Goal: Task Accomplishment & Management: Manage account settings

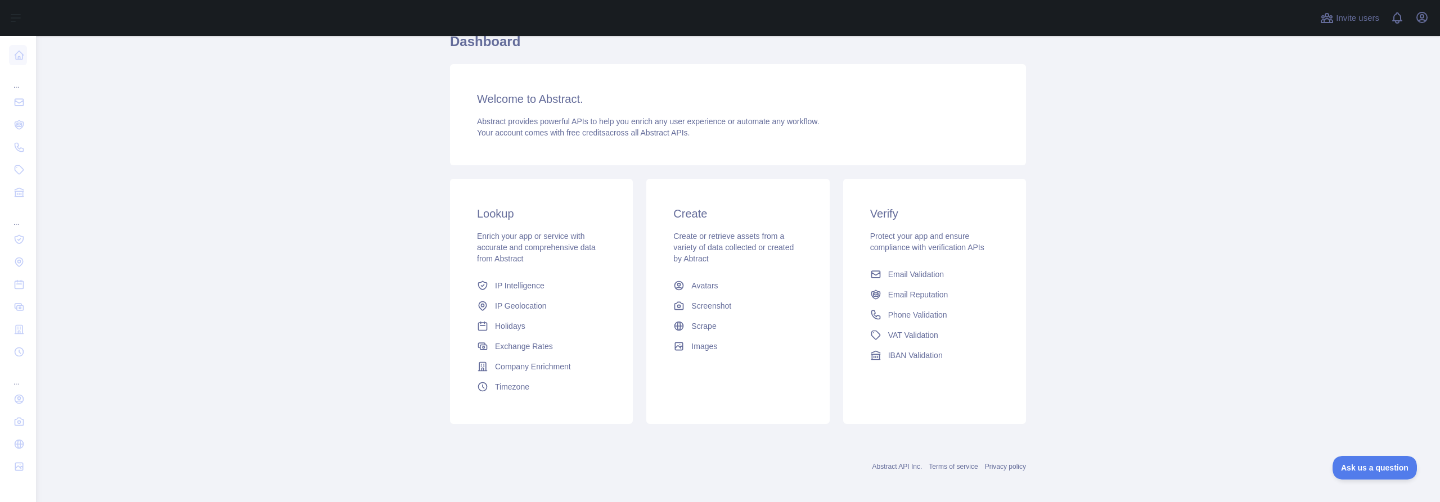
scroll to position [110, 0]
click at [1429, 16] on button "Open user menu" at bounding box center [1422, 17] width 18 height 18
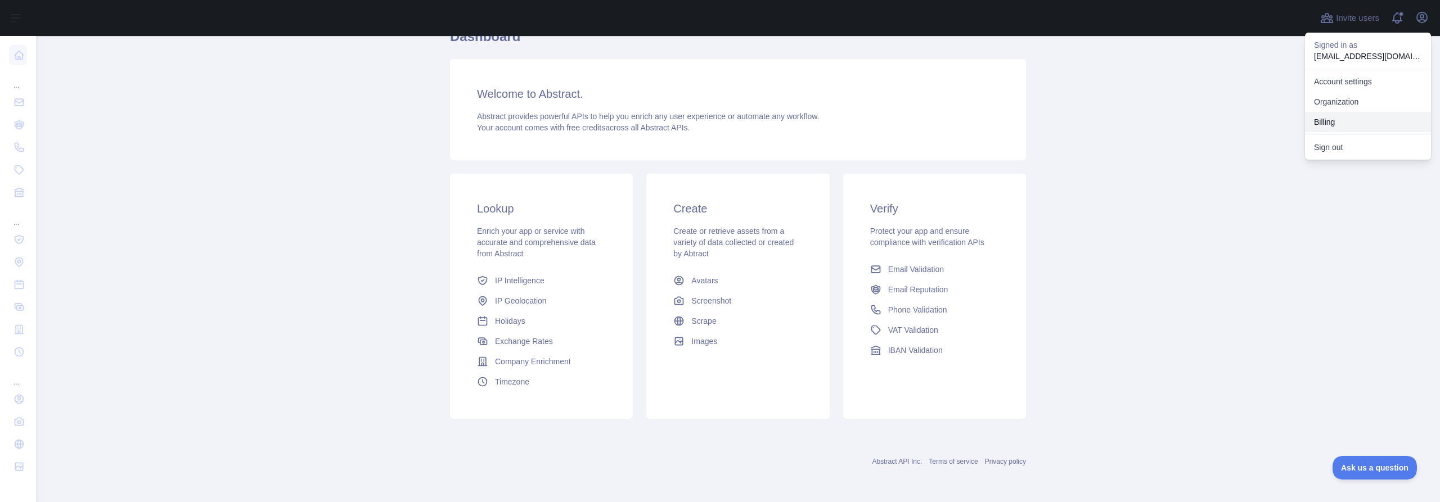
click at [1337, 122] on button "Billing" at bounding box center [1368, 122] width 126 height 20
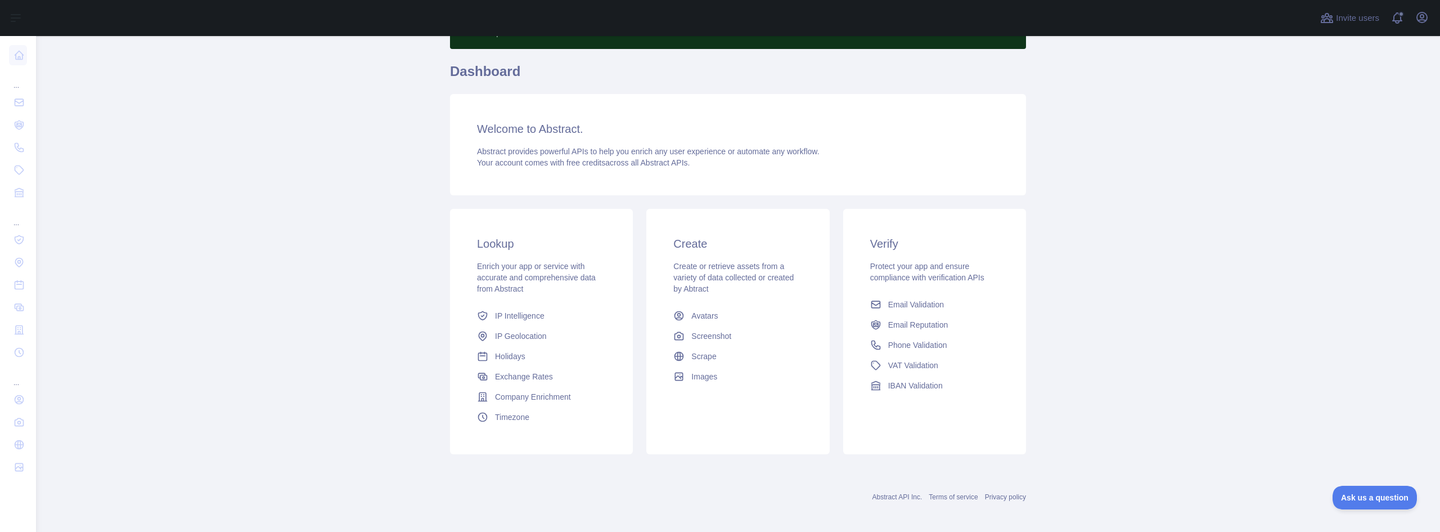
scroll to position [80, 0]
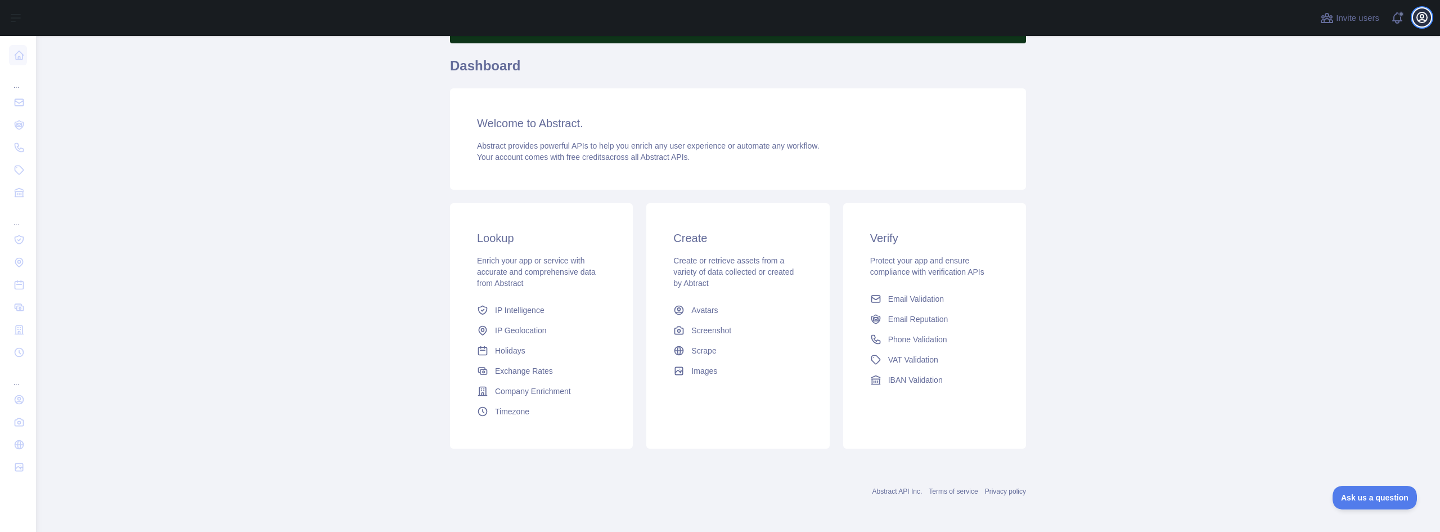
click at [1424, 16] on icon "button" at bounding box center [1422, 17] width 10 height 10
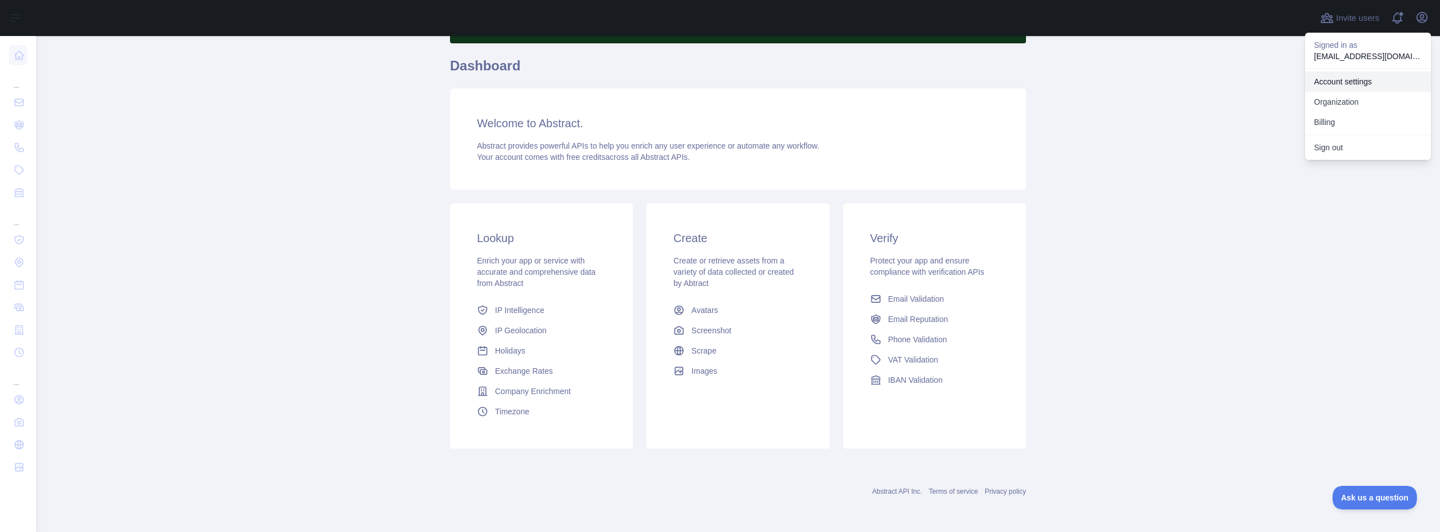
click at [1357, 82] on link "Account settings" at bounding box center [1368, 81] width 126 height 20
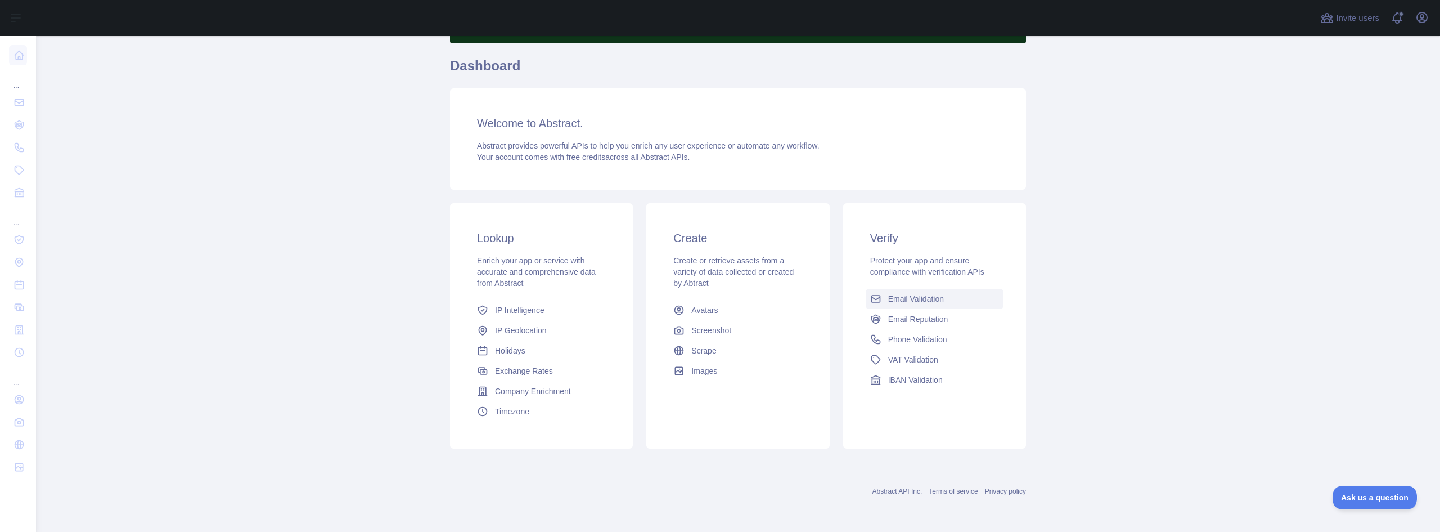
click at [891, 290] on link "Email Validation" at bounding box center [935, 299] width 138 height 20
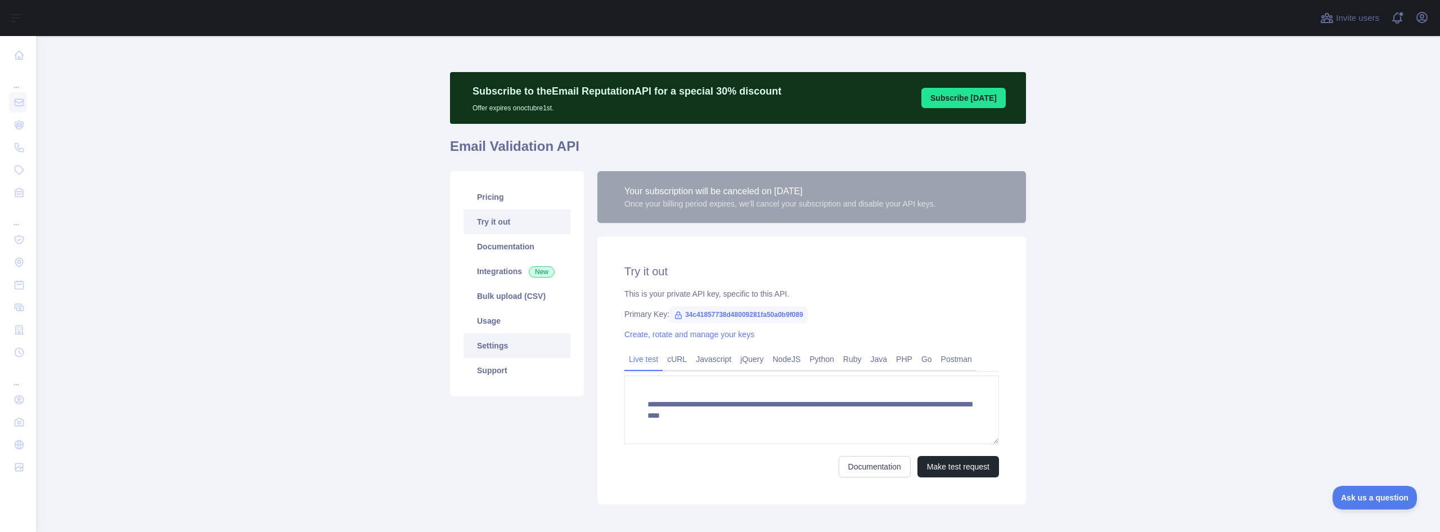
click at [500, 346] on link "Settings" at bounding box center [517, 345] width 107 height 25
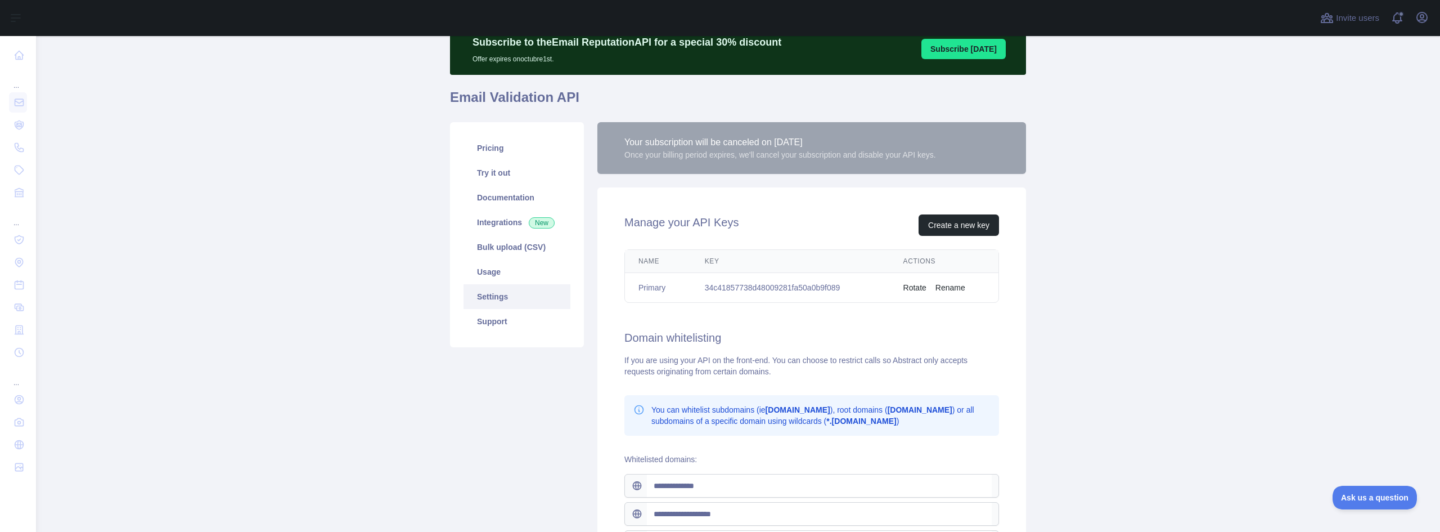
scroll to position [15, 0]
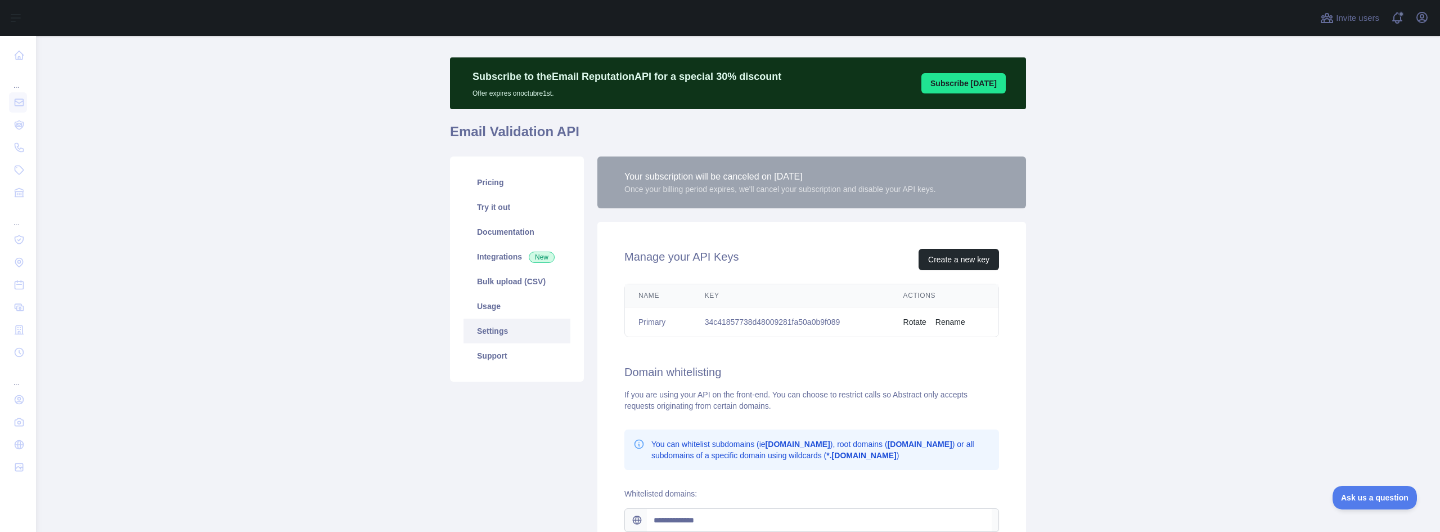
click at [903, 322] on button "Rotate" at bounding box center [914, 321] width 23 height 11
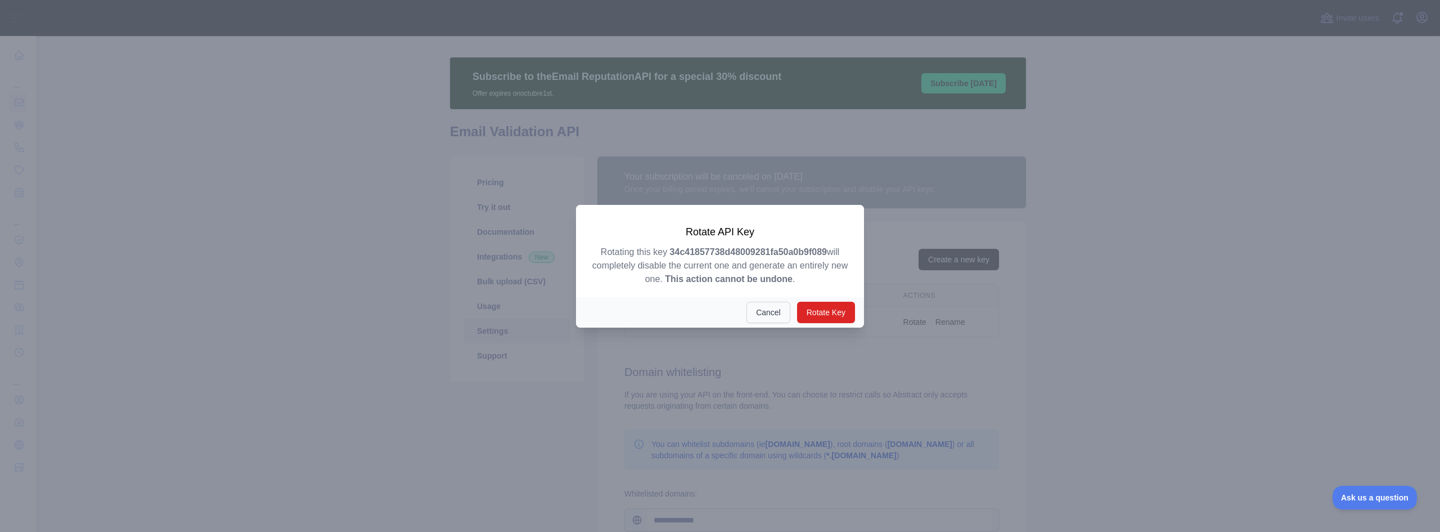
drag, startPoint x: 764, startPoint y: 312, endPoint x: 773, endPoint y: 310, distance: 9.2
click at [764, 312] on button "Cancel" at bounding box center [769, 312] width 44 height 21
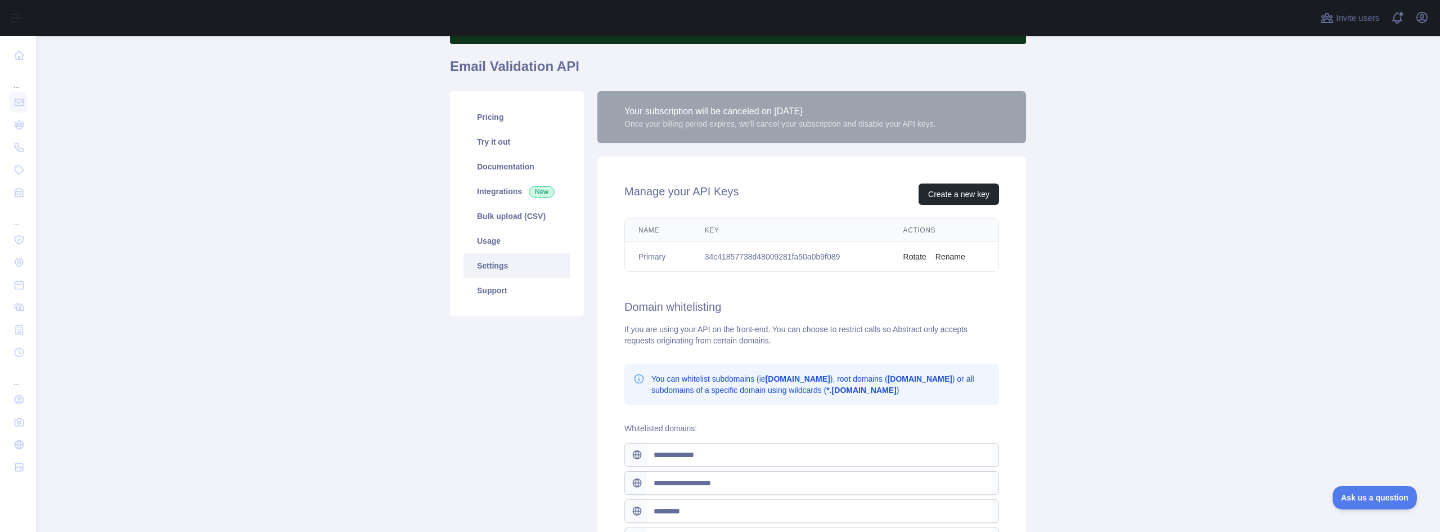
scroll to position [71, 0]
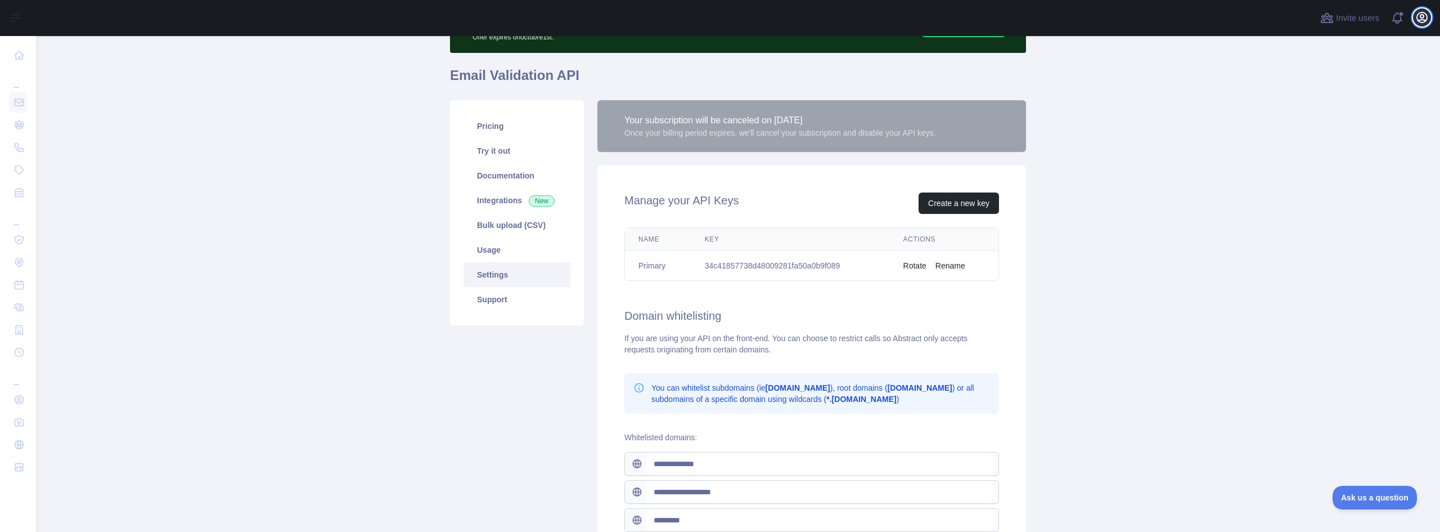
click at [1427, 17] on icon "button" at bounding box center [1422, 17] width 10 height 10
click at [1334, 121] on button "Billing" at bounding box center [1368, 122] width 126 height 20
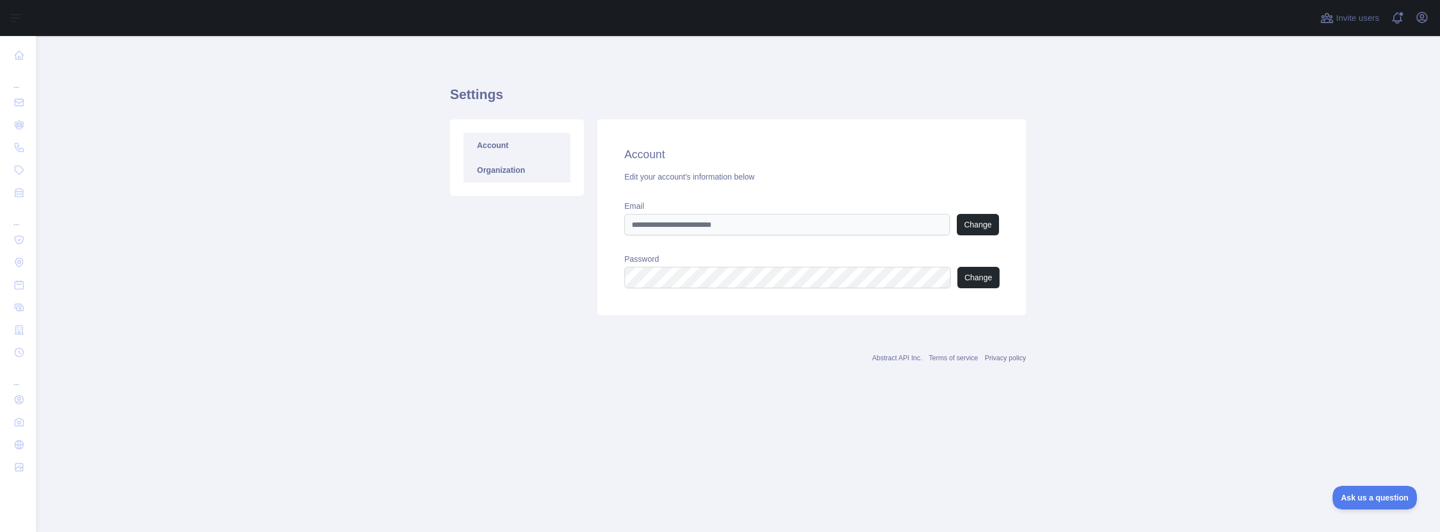
click at [523, 181] on link "Organization" at bounding box center [517, 170] width 107 height 25
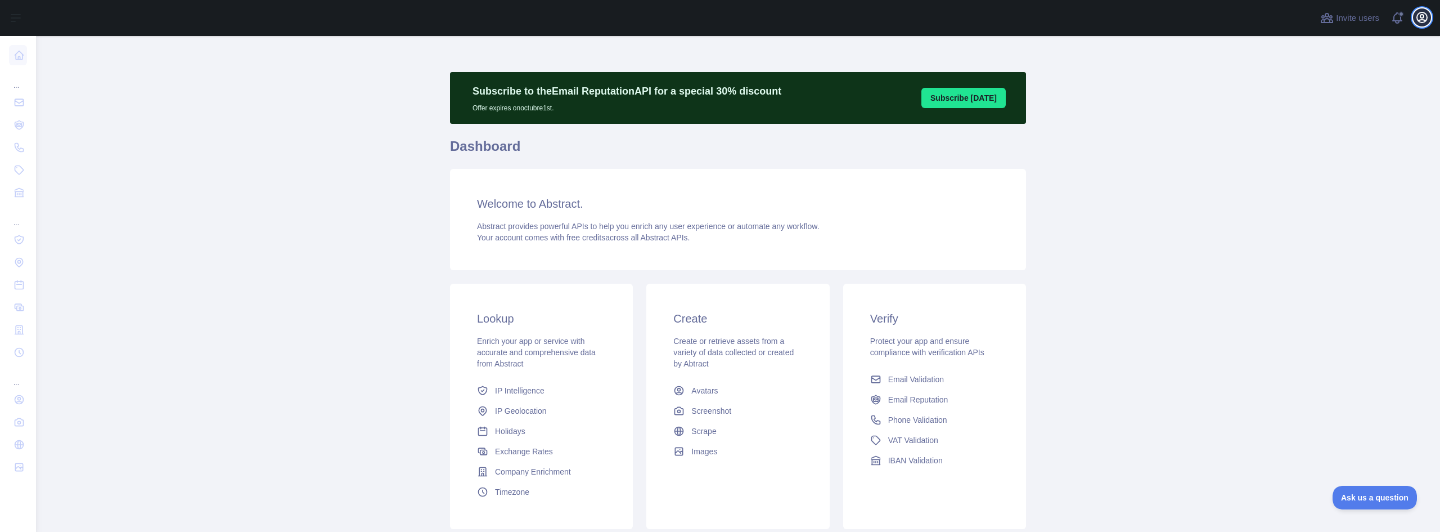
click at [1424, 15] on icon "button" at bounding box center [1422, 17] width 10 height 10
click at [1337, 100] on link "Organization" at bounding box center [1368, 102] width 126 height 20
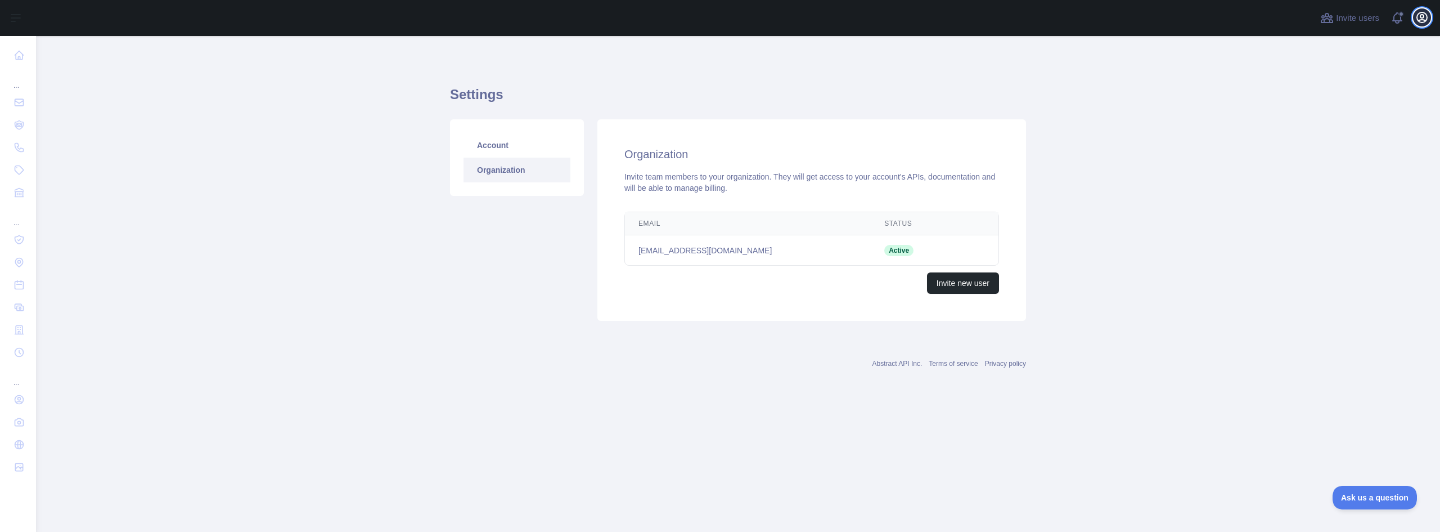
click at [1418, 16] on icon "button" at bounding box center [1422, 17] width 10 height 10
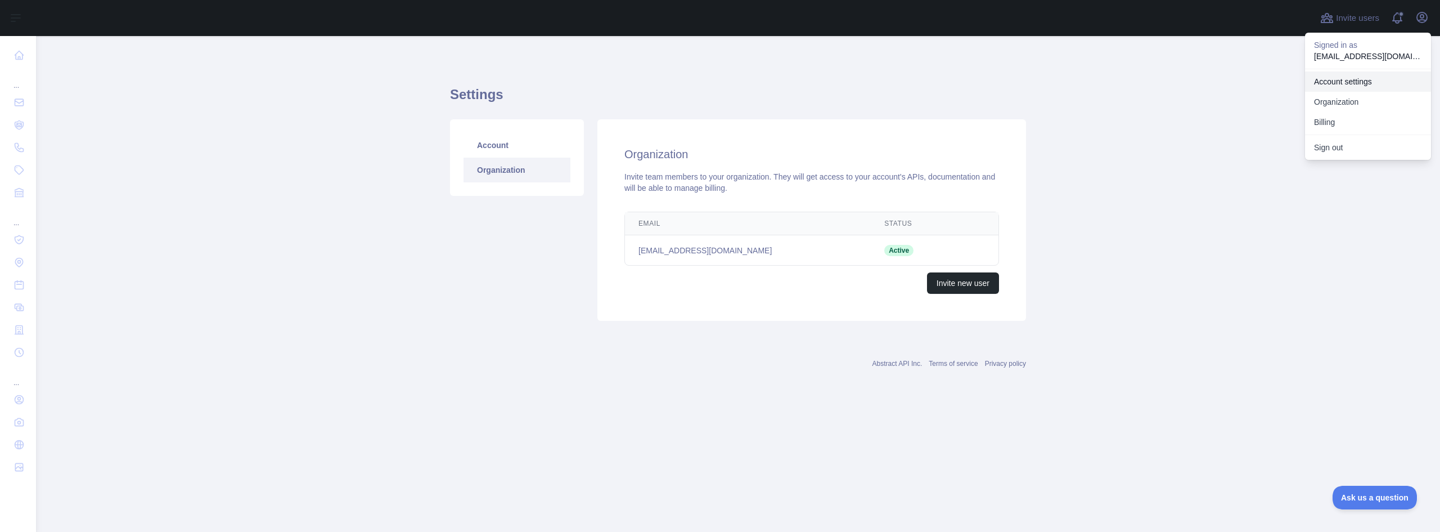
click at [1343, 81] on link "Account settings" at bounding box center [1368, 81] width 126 height 20
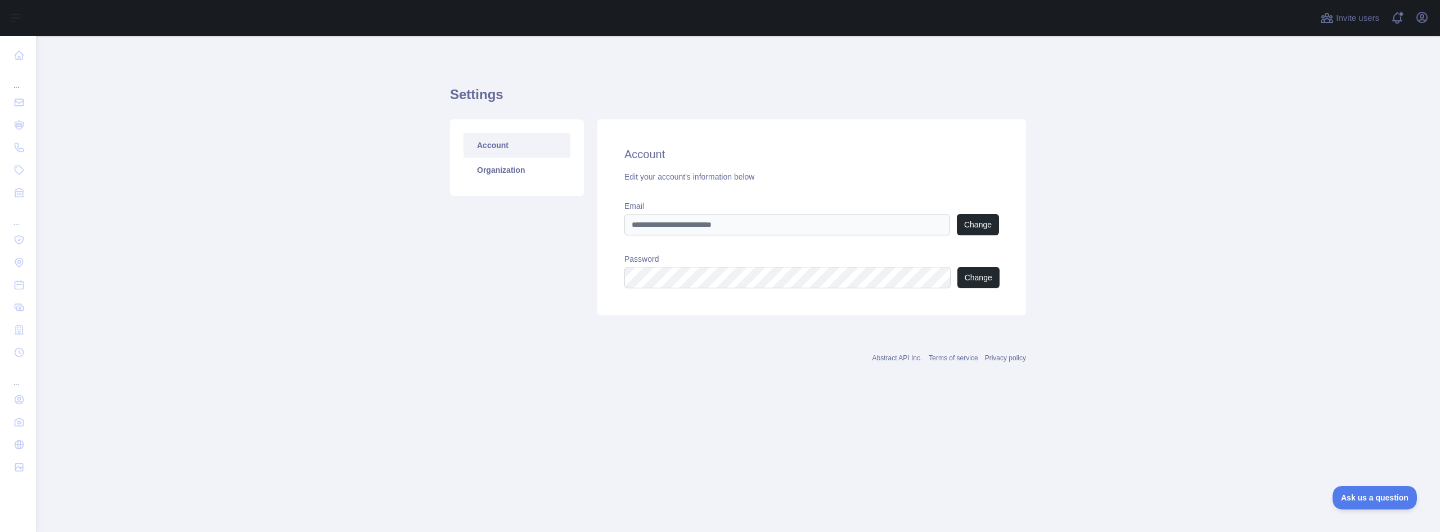
click at [482, 158] on link "Organization" at bounding box center [517, 170] width 107 height 25
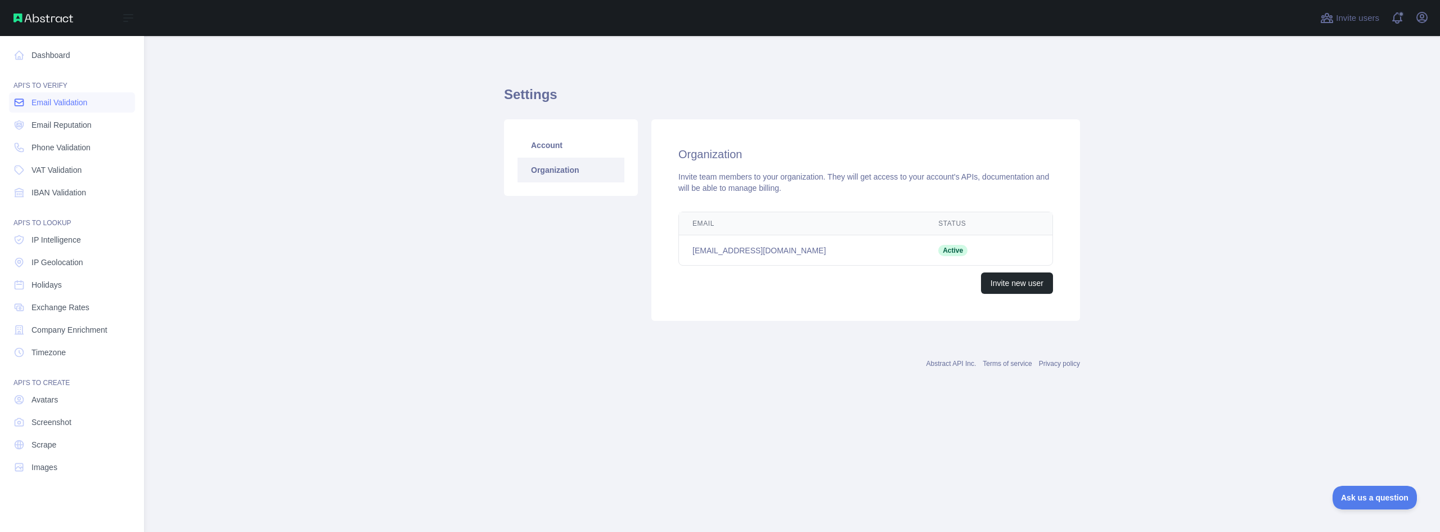
click at [67, 100] on span "Email Validation" at bounding box center [60, 102] width 56 height 11
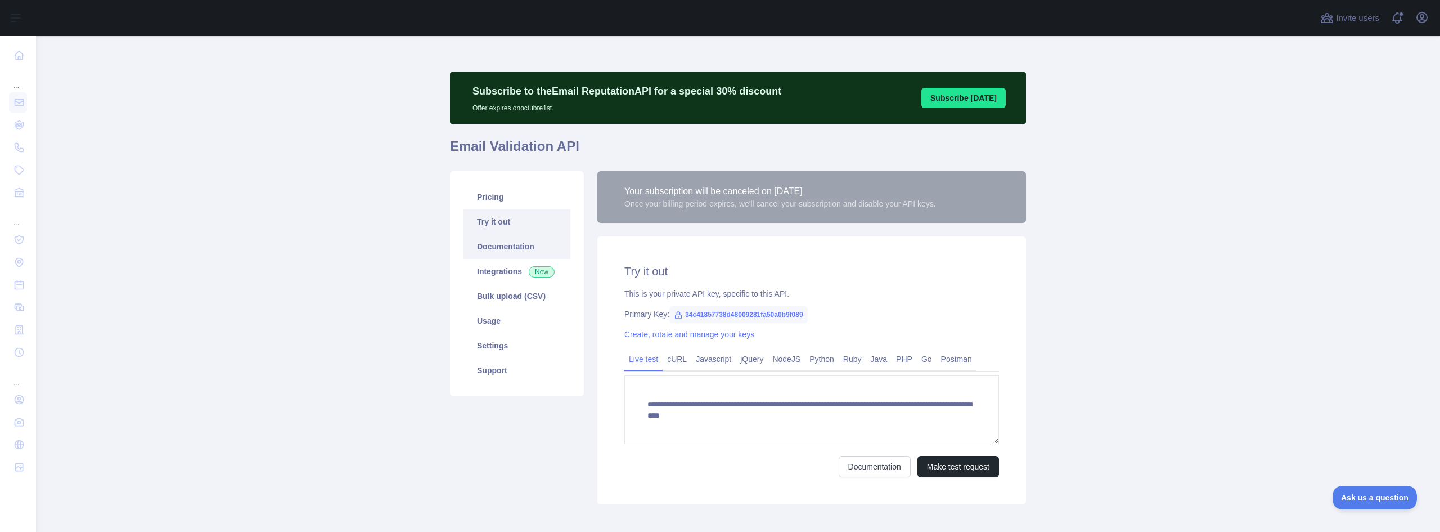
click at [522, 249] on link "Documentation" at bounding box center [517, 246] width 107 height 25
click at [493, 314] on link "Usage" at bounding box center [517, 320] width 107 height 25
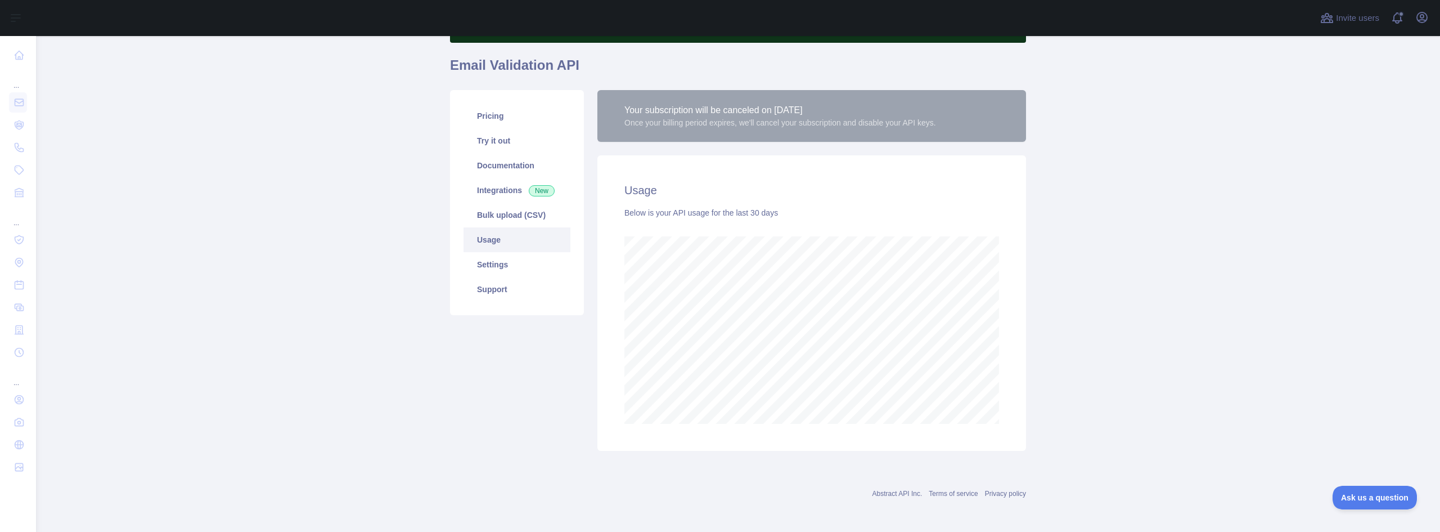
scroll to position [83, 0]
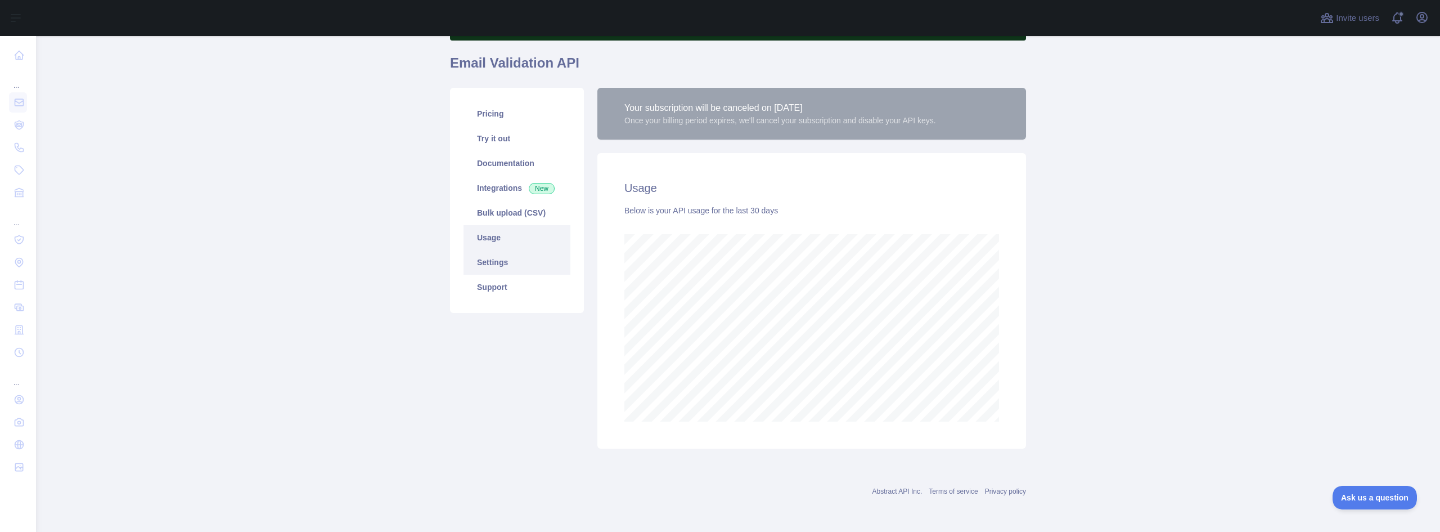
click at [474, 260] on link "Settings" at bounding box center [517, 262] width 107 height 25
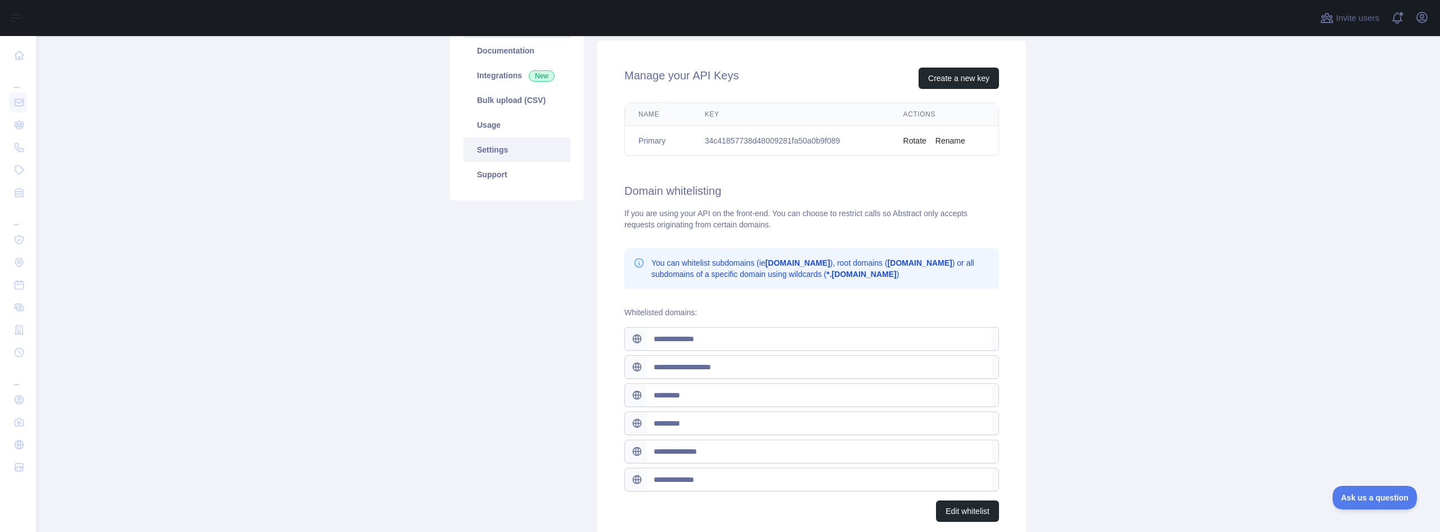
click at [477, 174] on link "Support" at bounding box center [517, 174] width 107 height 25
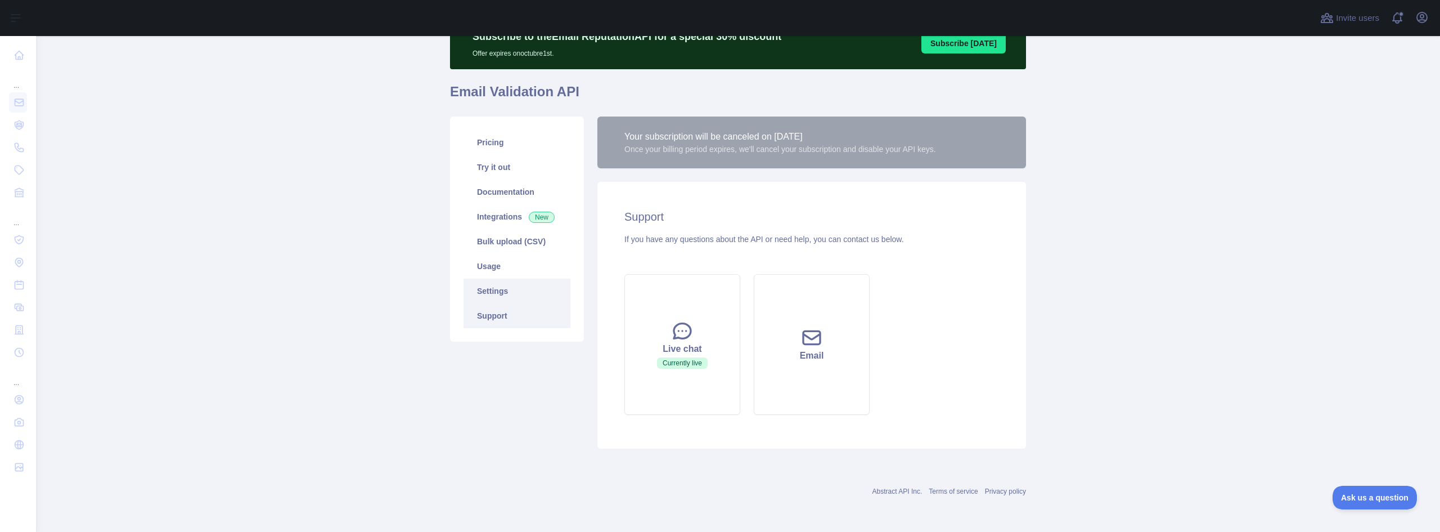
click at [509, 282] on link "Settings" at bounding box center [517, 290] width 107 height 25
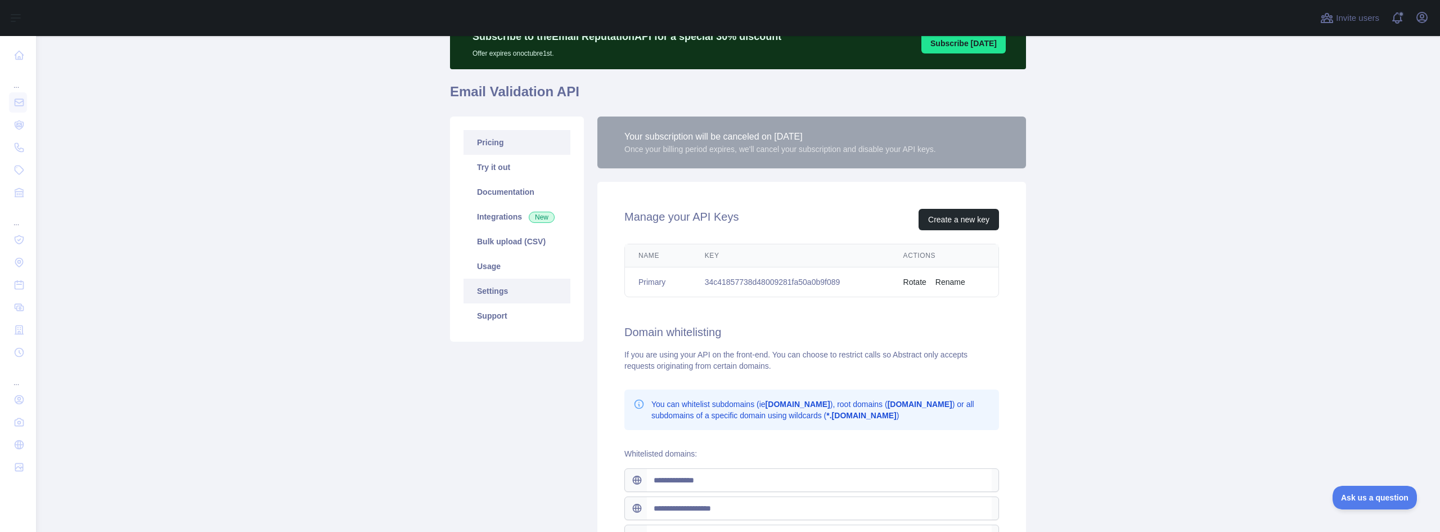
click at [514, 140] on link "Pricing" at bounding box center [517, 142] width 107 height 25
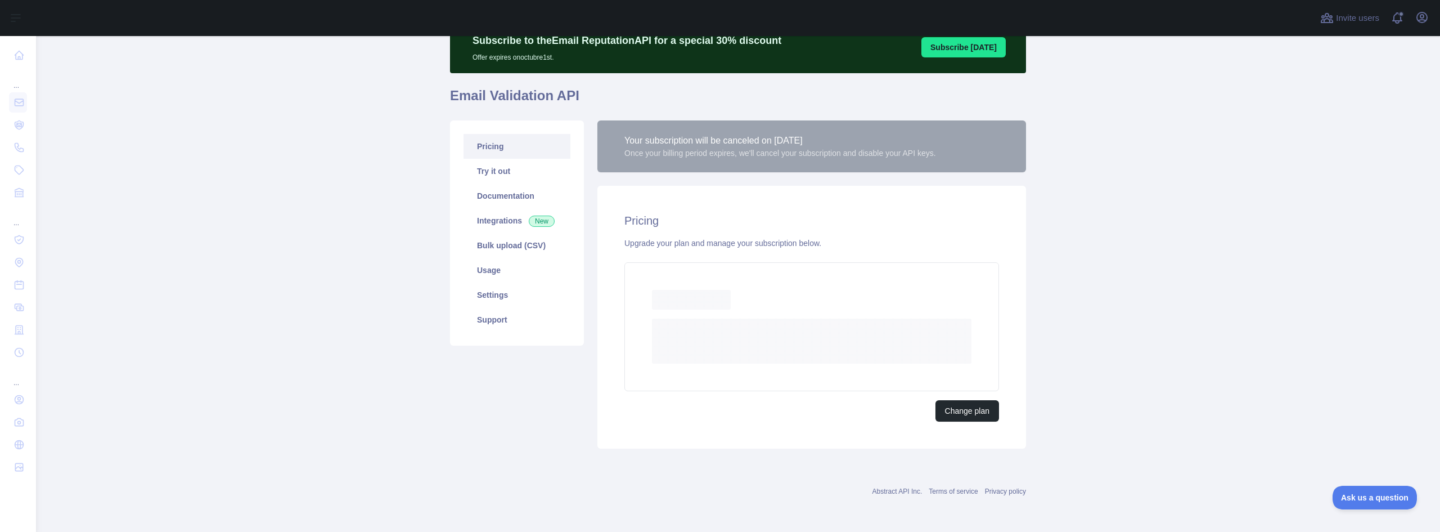
scroll to position [44, 0]
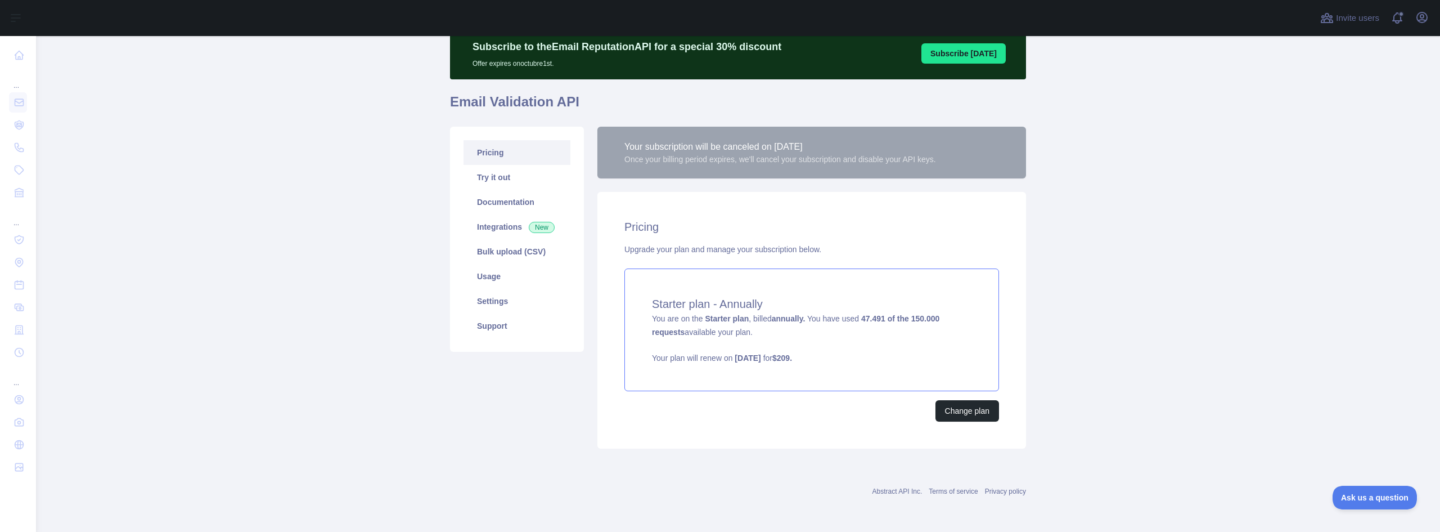
click at [840, 338] on div "Starter plan - Annually You are on the Starter plan , billed annually. You have…" at bounding box center [811, 329] width 375 height 123
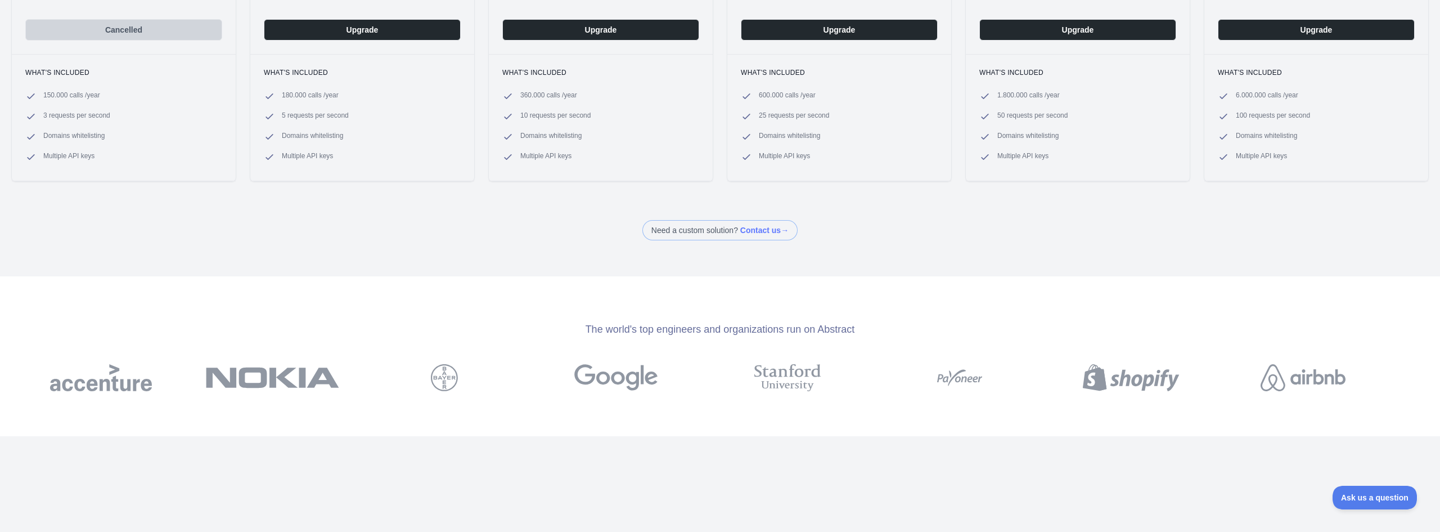
scroll to position [338, 0]
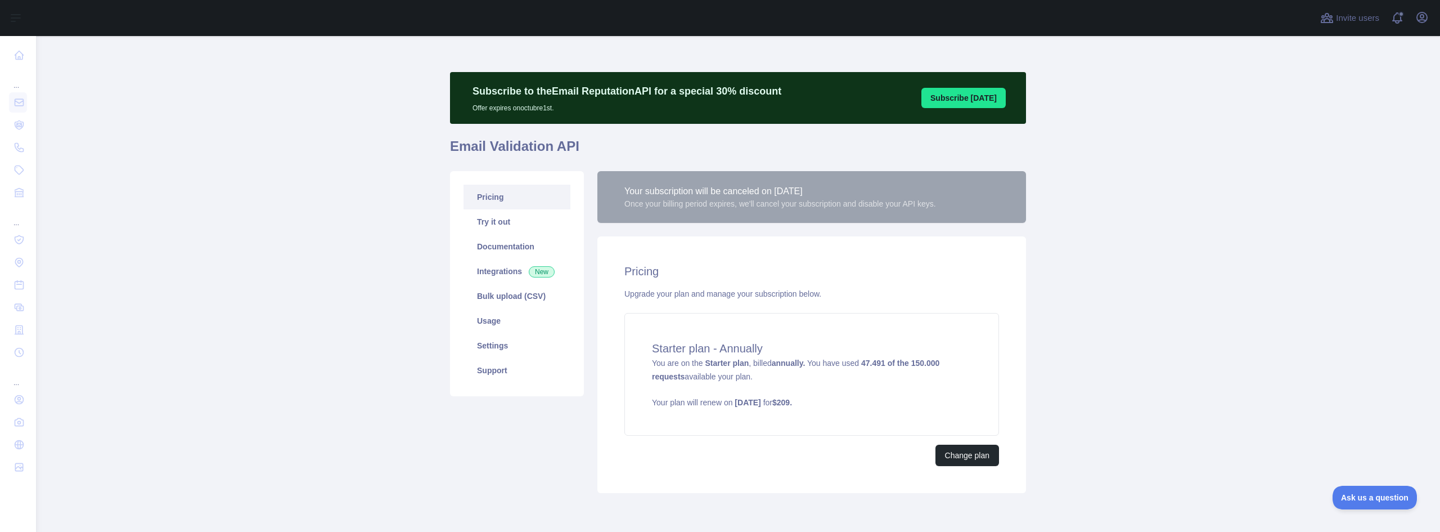
click at [766, 211] on div "Your subscription will be canceled on September 29, 2025 Once your billing peri…" at bounding box center [811, 197] width 429 height 52
click at [514, 197] on link "Pricing" at bounding box center [517, 197] width 107 height 25
click at [507, 213] on link "Try it out" at bounding box center [517, 221] width 107 height 25
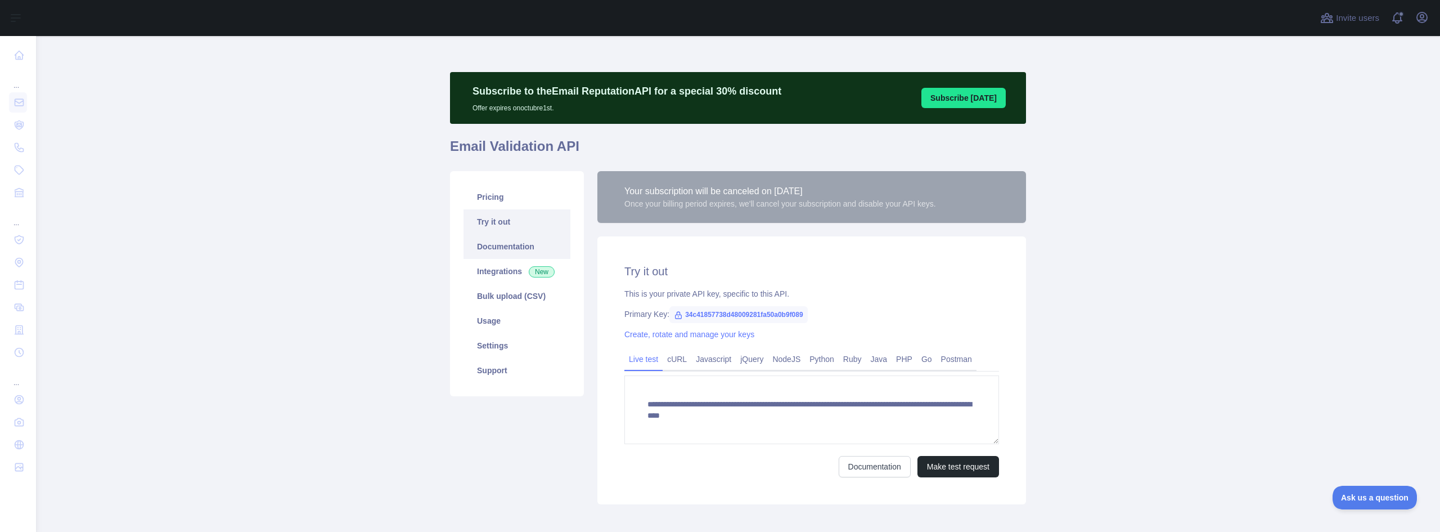
click at [495, 238] on link "Documentation" at bounding box center [517, 246] width 107 height 25
click at [489, 298] on link "Bulk upload (CSV)" at bounding box center [517, 296] width 107 height 25
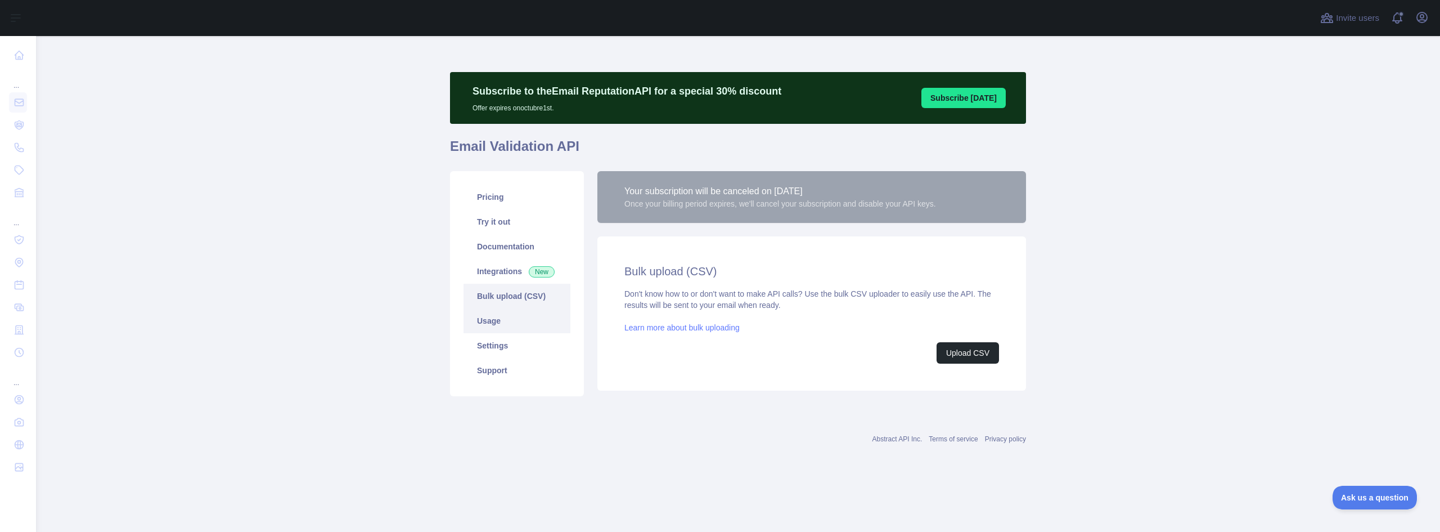
click at [513, 321] on link "Usage" at bounding box center [517, 320] width 107 height 25
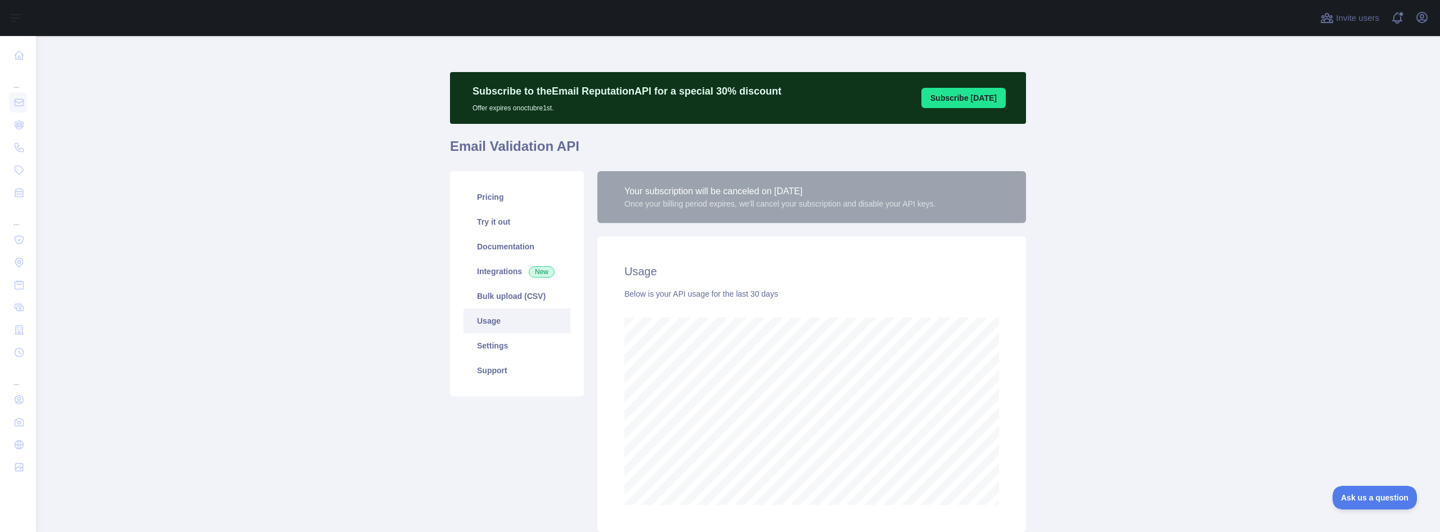
scroll to position [496, 1396]
click at [511, 335] on link "Settings" at bounding box center [517, 345] width 107 height 25
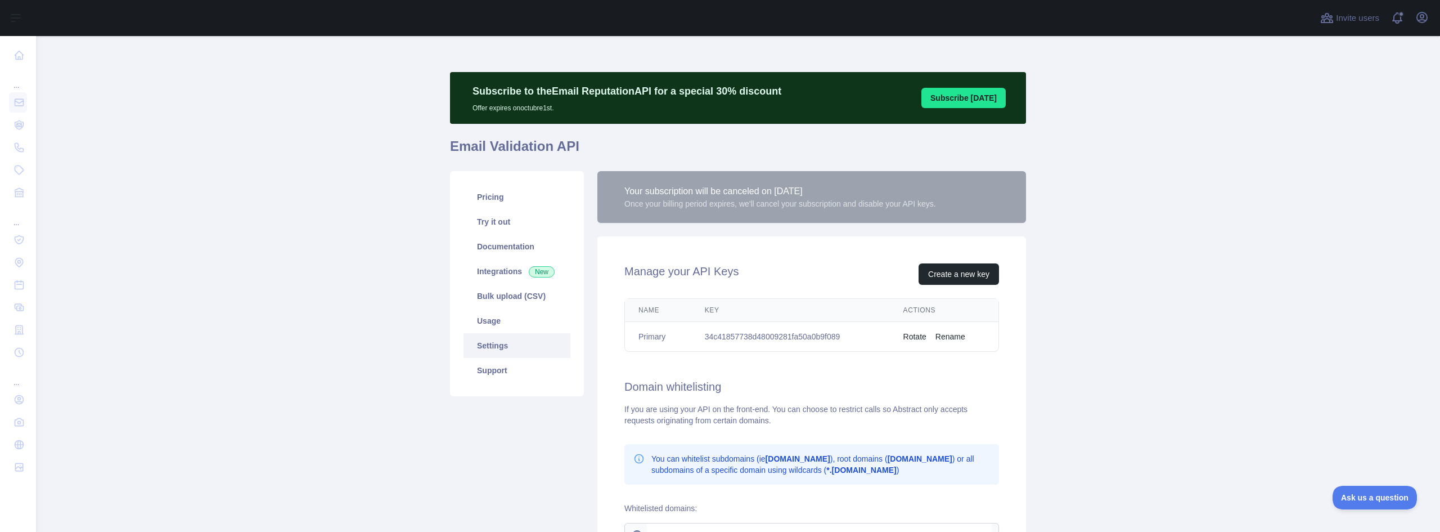
click at [916, 337] on button "Rotate" at bounding box center [914, 336] width 23 height 11
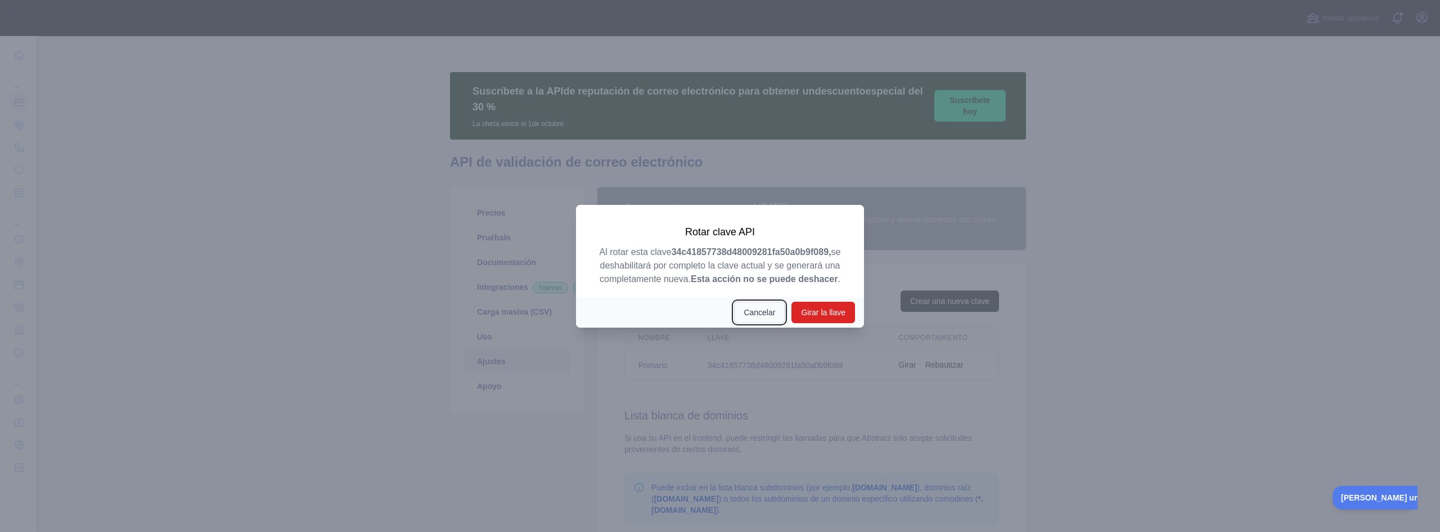
click at [760, 316] on font "Cancelar" at bounding box center [760, 312] width 32 height 9
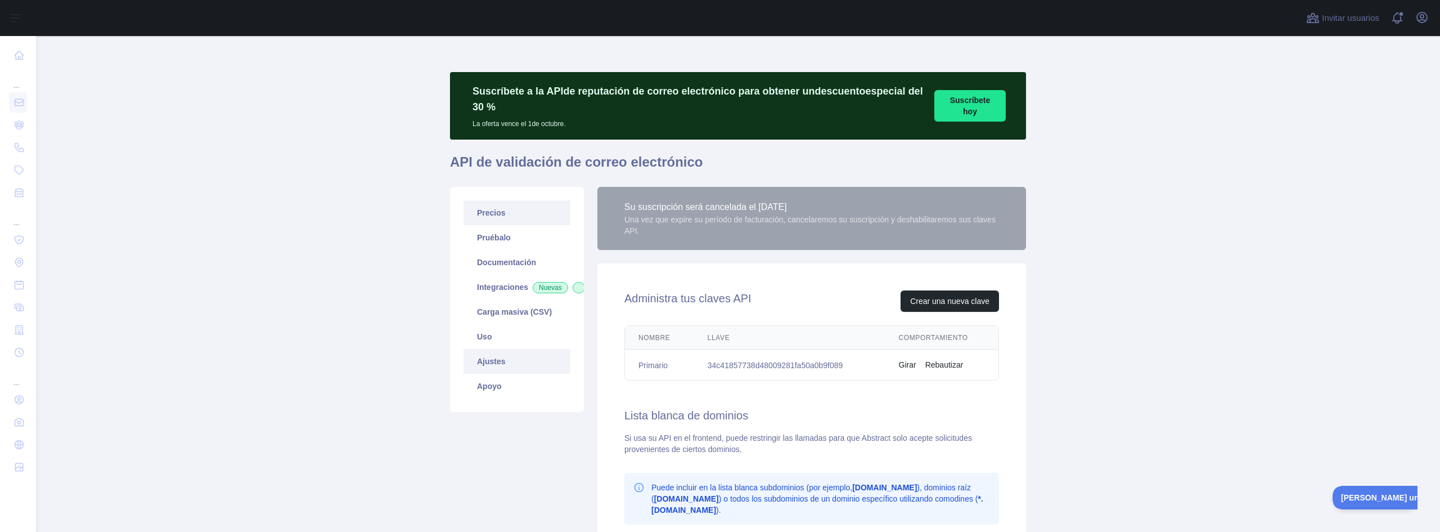
click at [499, 215] on link "Precios" at bounding box center [517, 212] width 107 height 25
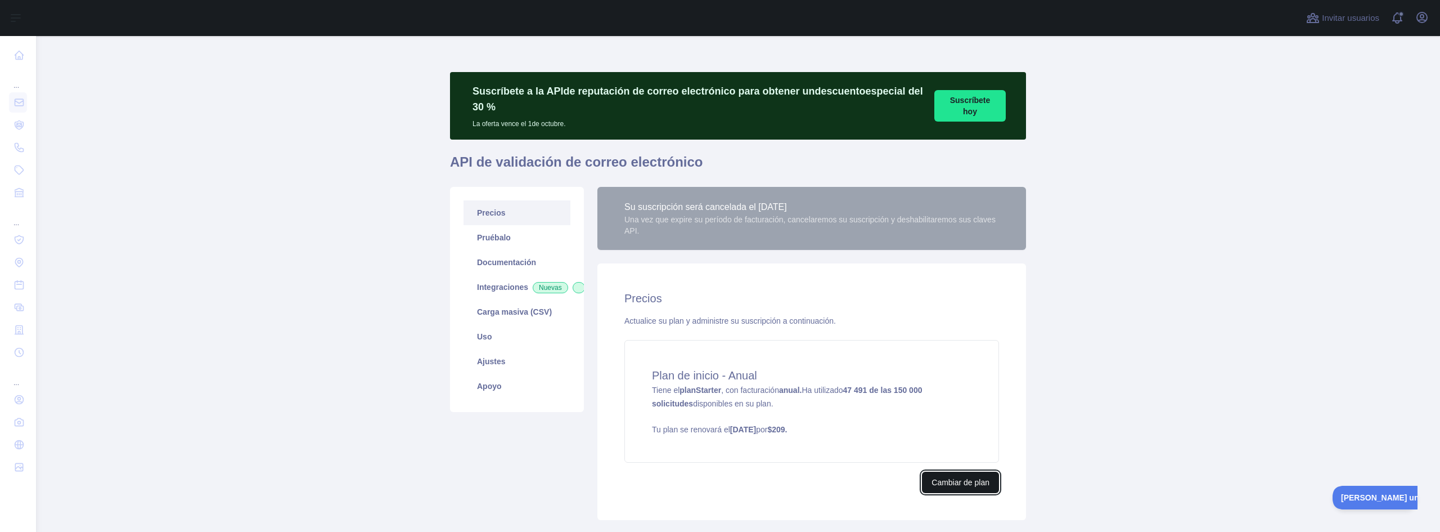
click at [957, 482] on font "Cambiar de plan" at bounding box center [961, 482] width 58 height 9
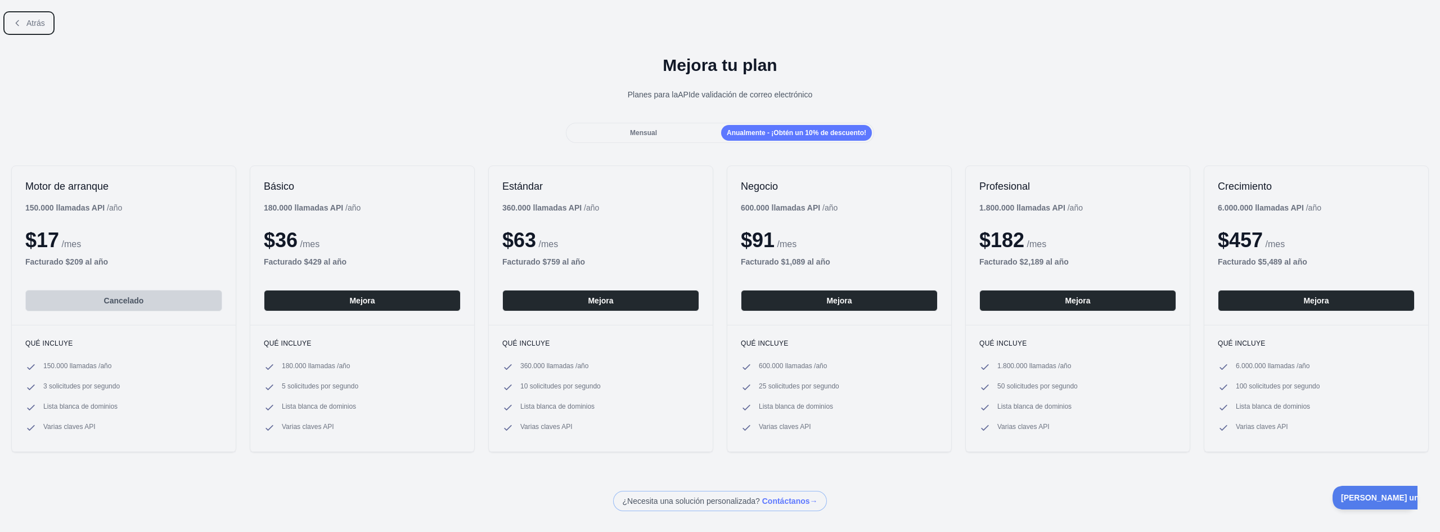
drag, startPoint x: 30, startPoint y: 17, endPoint x: 32, endPoint y: 25, distance: 8.6
click at [30, 18] on button "Atrás" at bounding box center [29, 23] width 47 height 19
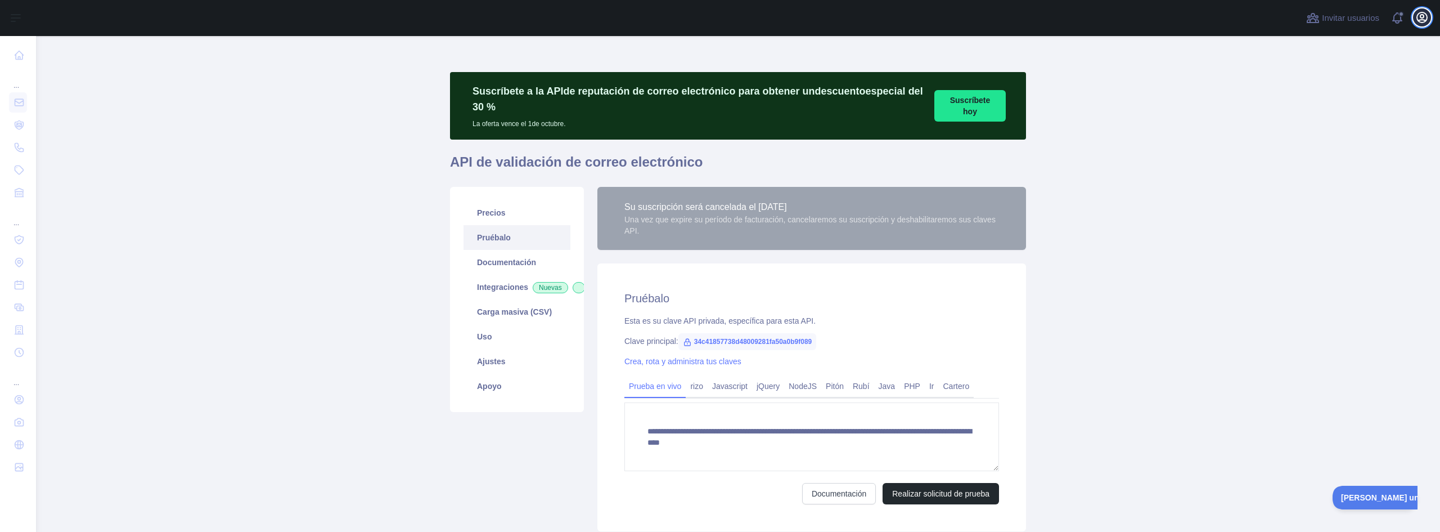
click at [1418, 15] on icon "button" at bounding box center [1422, 17] width 10 height 10
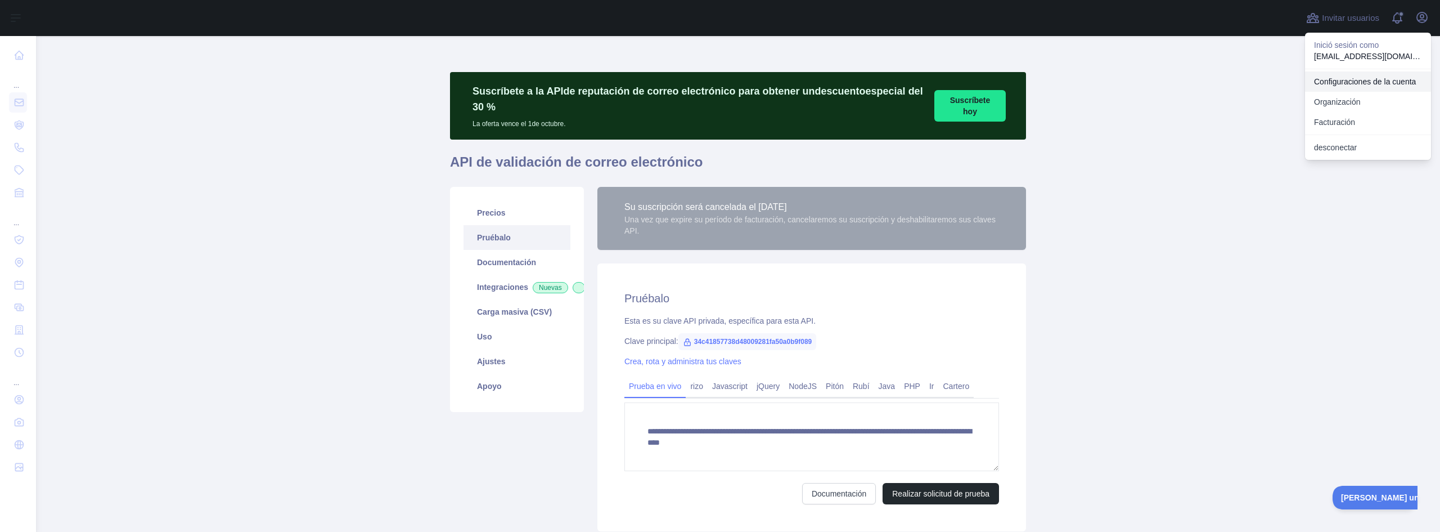
click at [1370, 77] on font "Configuraciones de la cuenta" at bounding box center [1365, 81] width 102 height 9
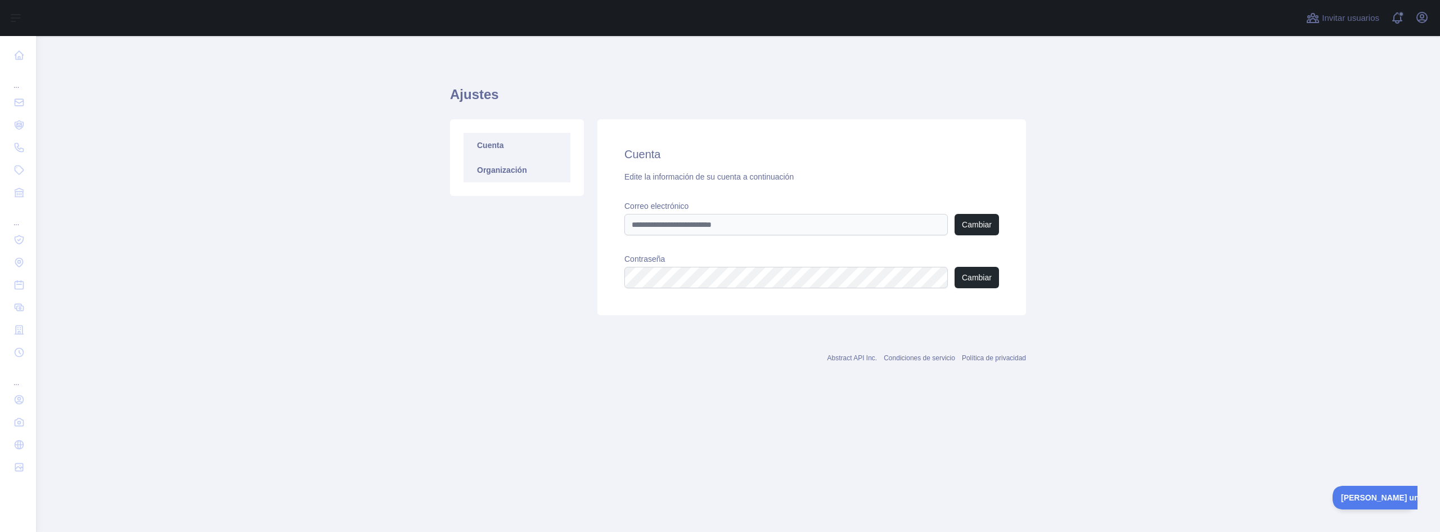
click at [493, 168] on font "Organización" at bounding box center [502, 169] width 50 height 9
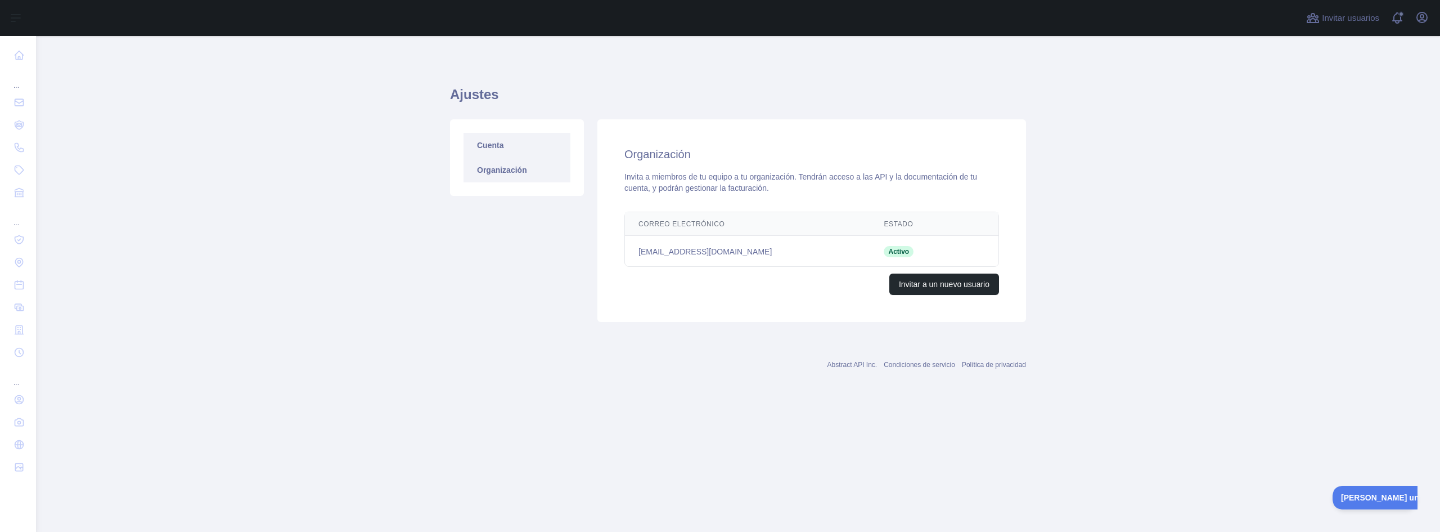
click at [494, 141] on font "Cuenta" at bounding box center [490, 145] width 26 height 9
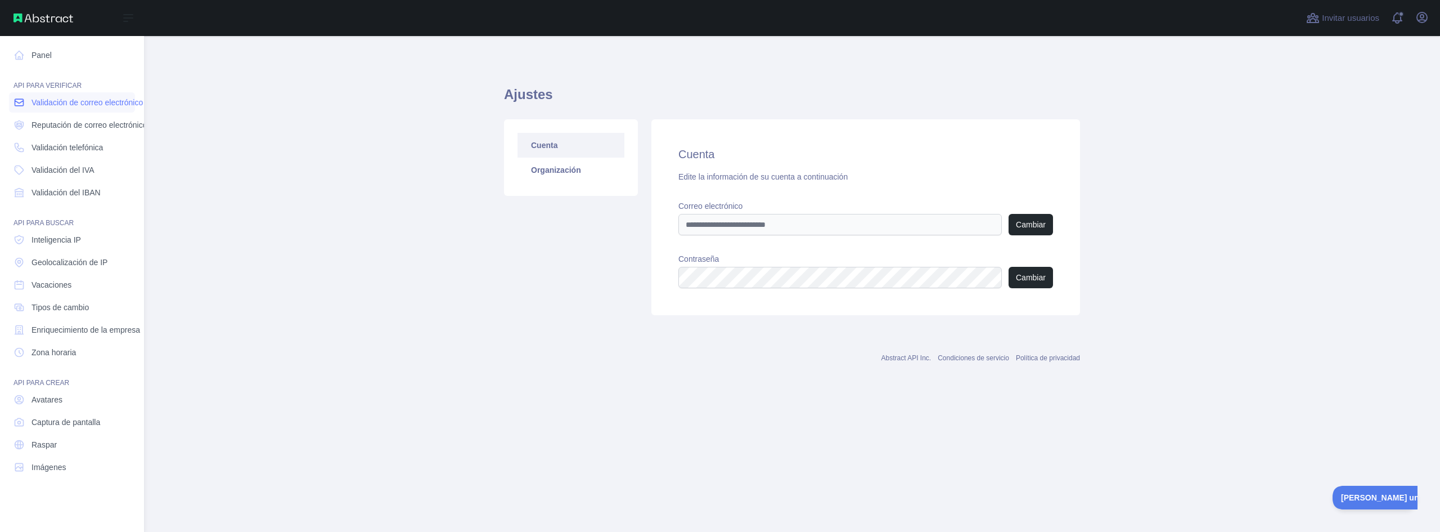
click at [59, 109] on link "Validación de correo electrónico" at bounding box center [72, 102] width 126 height 20
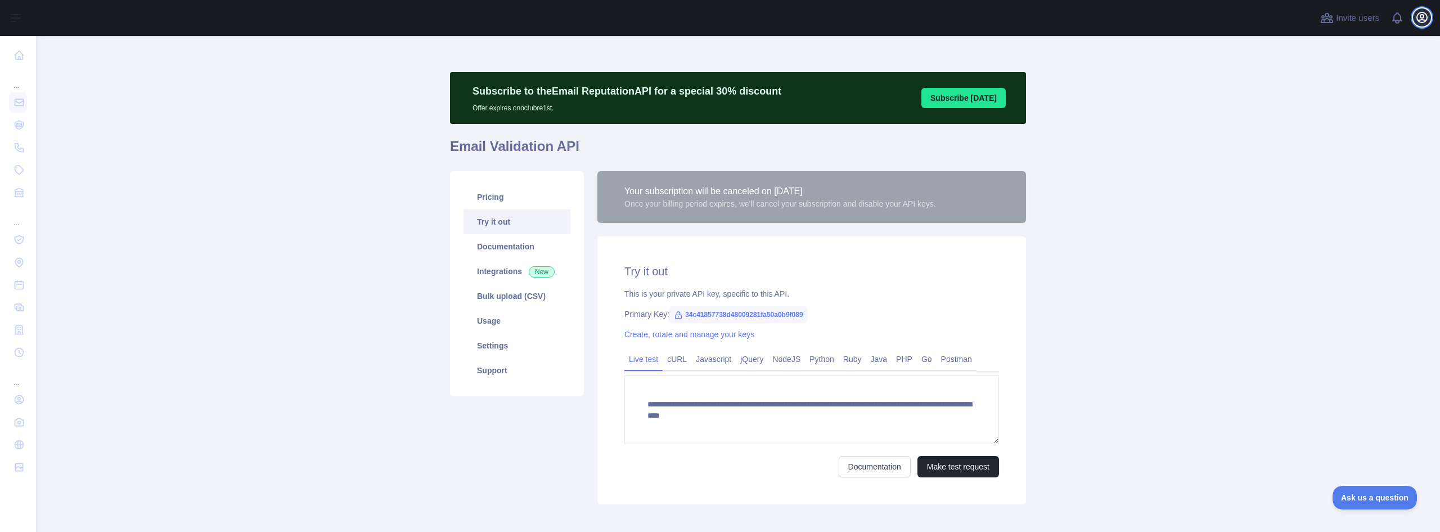
drag, startPoint x: 1419, startPoint y: 15, endPoint x: 1418, endPoint y: 24, distance: 8.5
click at [1419, 15] on icon "button" at bounding box center [1422, 18] width 14 height 14
click at [1330, 118] on button "Billing" at bounding box center [1368, 122] width 126 height 20
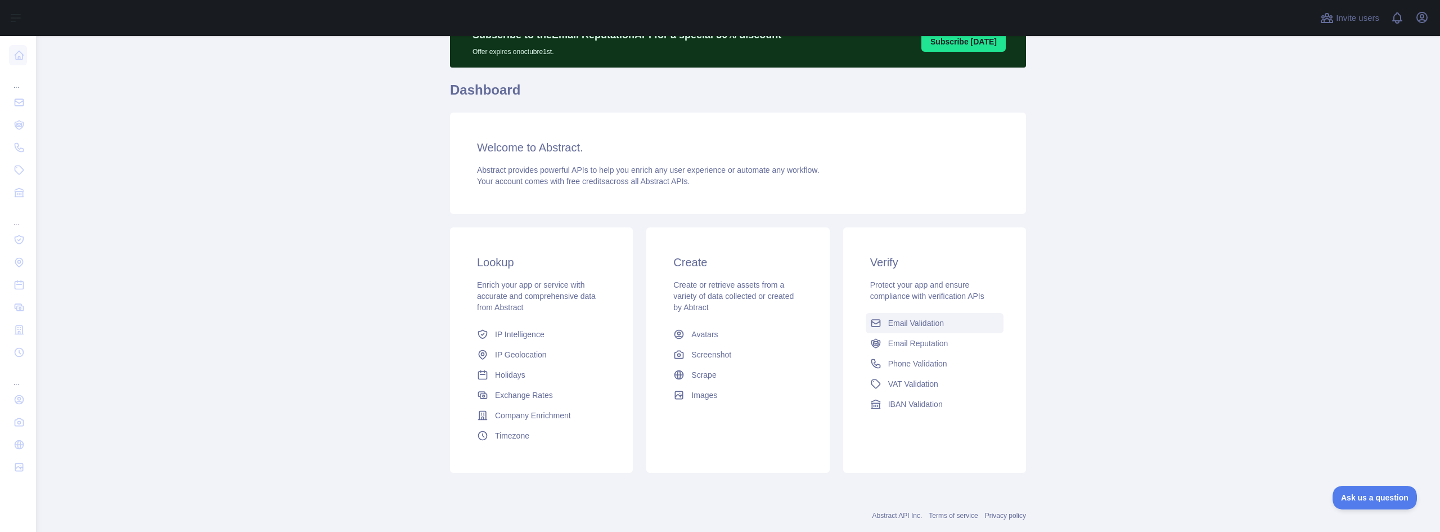
click at [898, 319] on span "Email Validation" at bounding box center [916, 322] width 56 height 11
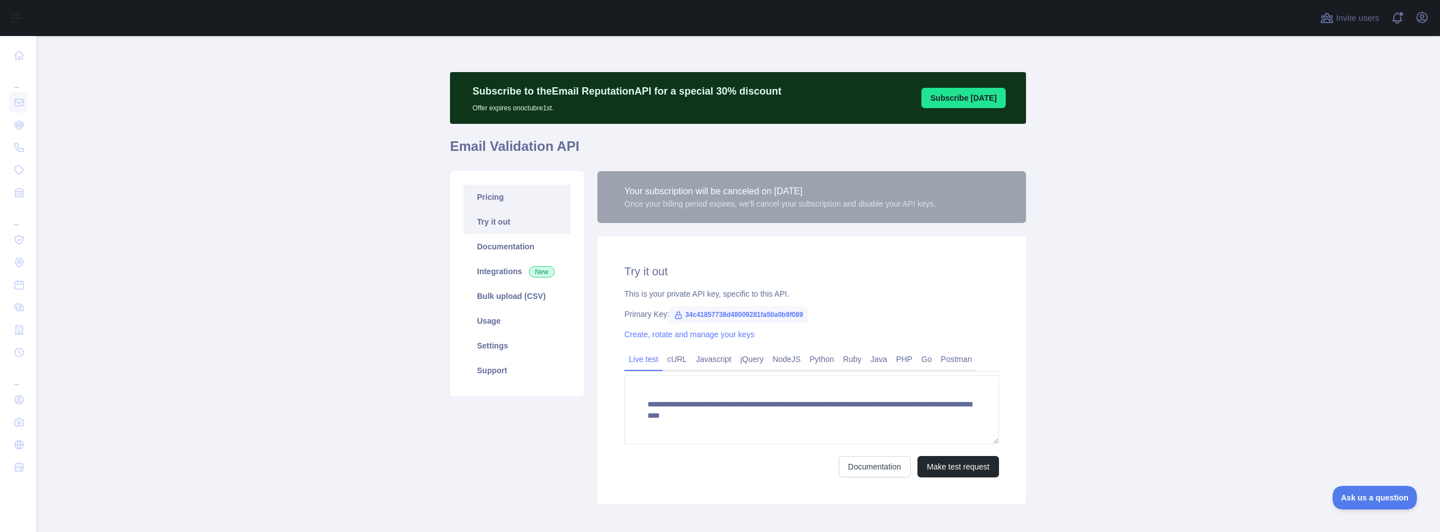
click at [501, 195] on link "Pricing" at bounding box center [517, 197] width 107 height 25
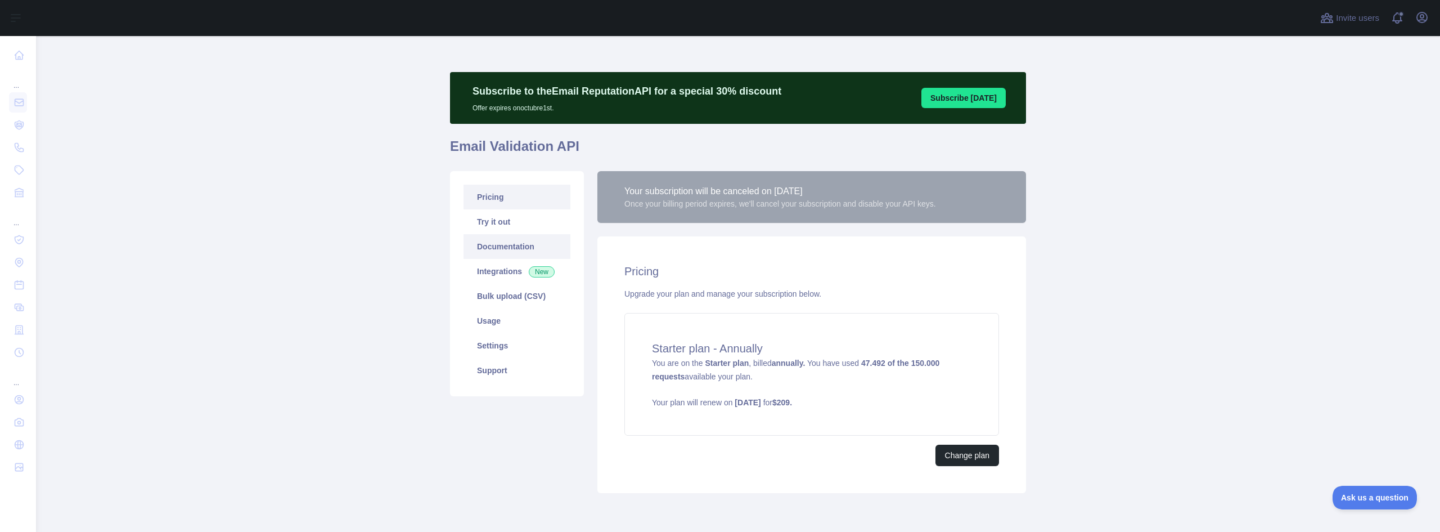
click at [492, 251] on link "Documentation" at bounding box center [517, 246] width 107 height 25
click at [951, 452] on button "Change plan" at bounding box center [968, 454] width 64 height 21
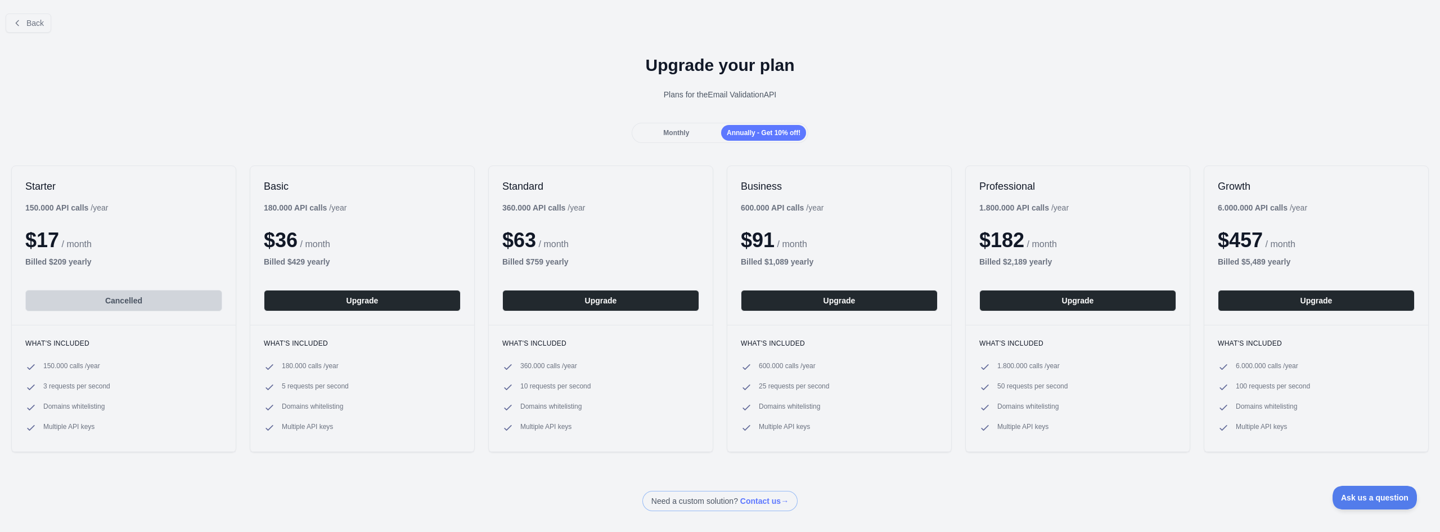
click at [680, 128] on div "Monthly" at bounding box center [676, 133] width 85 height 16
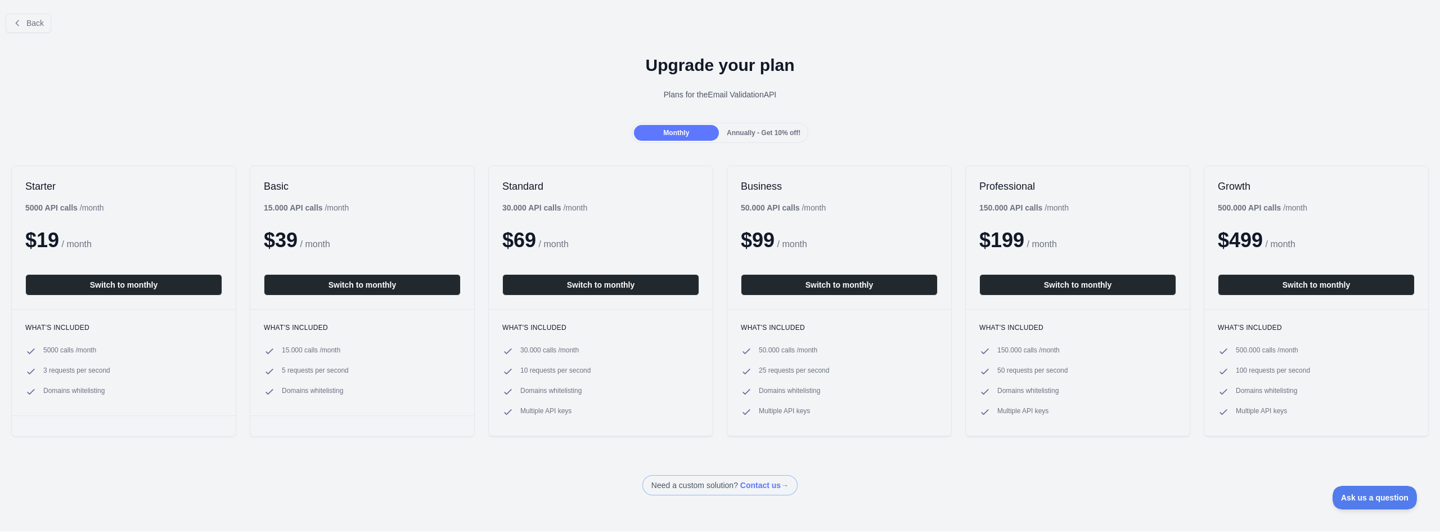
click at [727, 130] on span "Annually - Get 10% off!" at bounding box center [764, 133] width 74 height 8
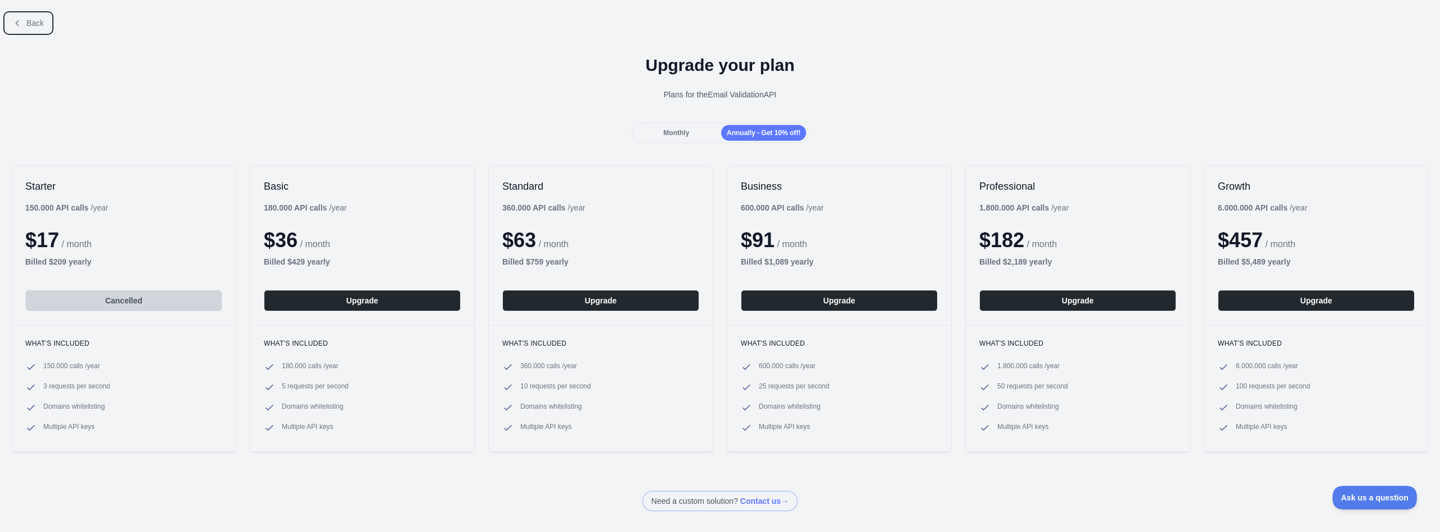
click at [30, 32] on button "Back" at bounding box center [29, 23] width 46 height 19
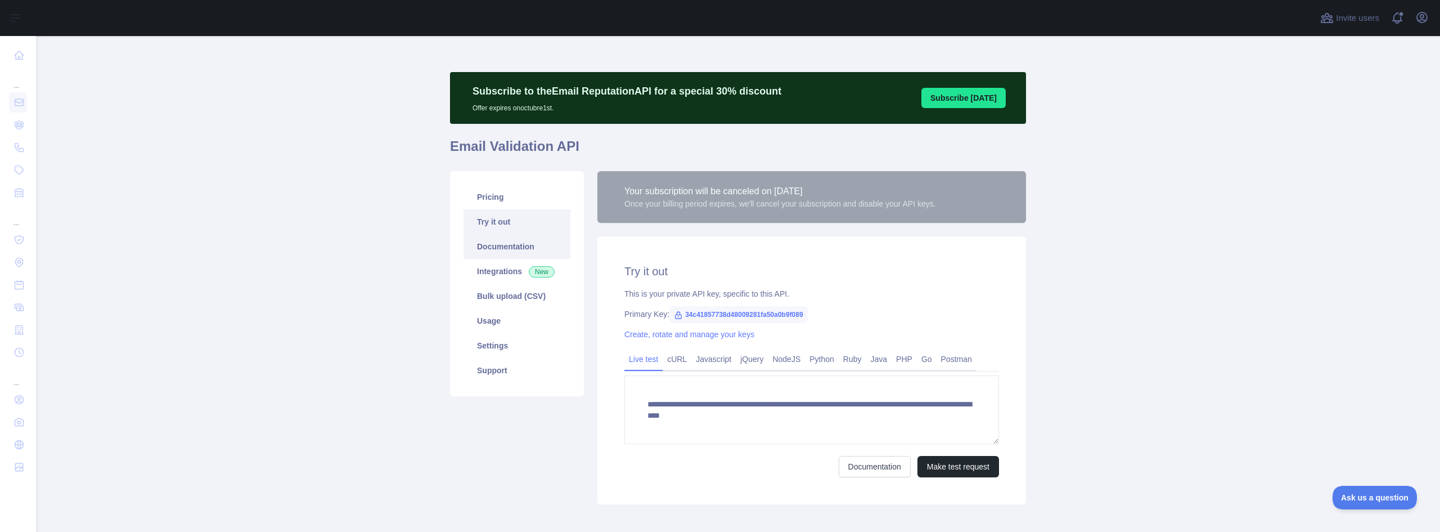
click at [500, 256] on link "Documentation" at bounding box center [517, 246] width 107 height 25
click at [474, 269] on link "Integrations New" at bounding box center [517, 271] width 107 height 25
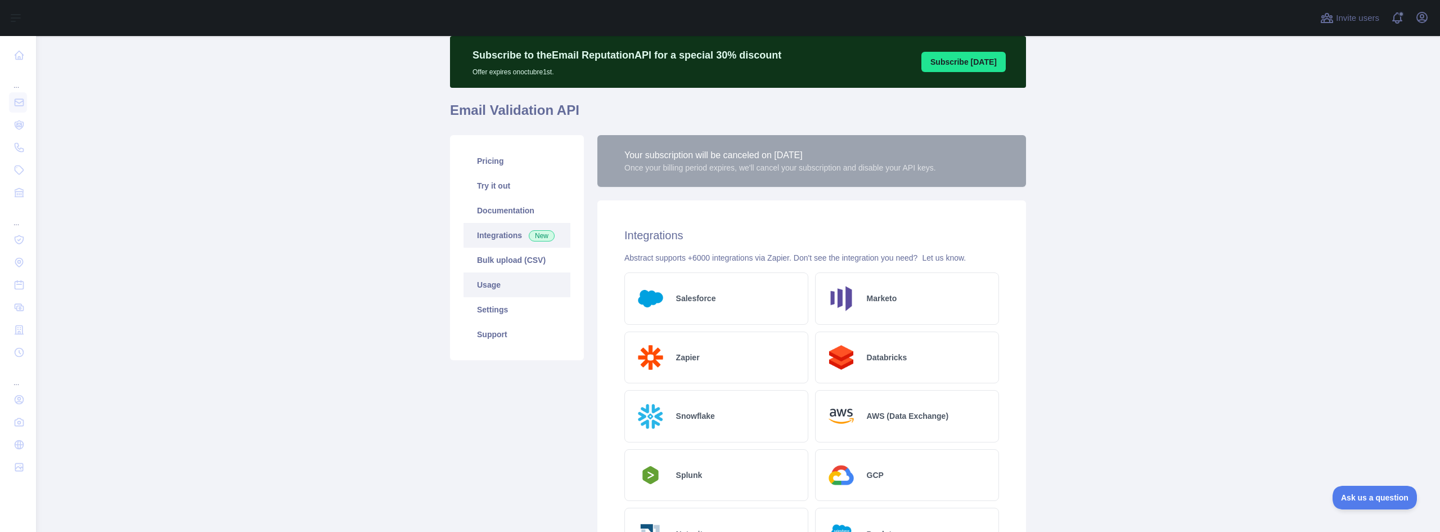
scroll to position [56, 0]
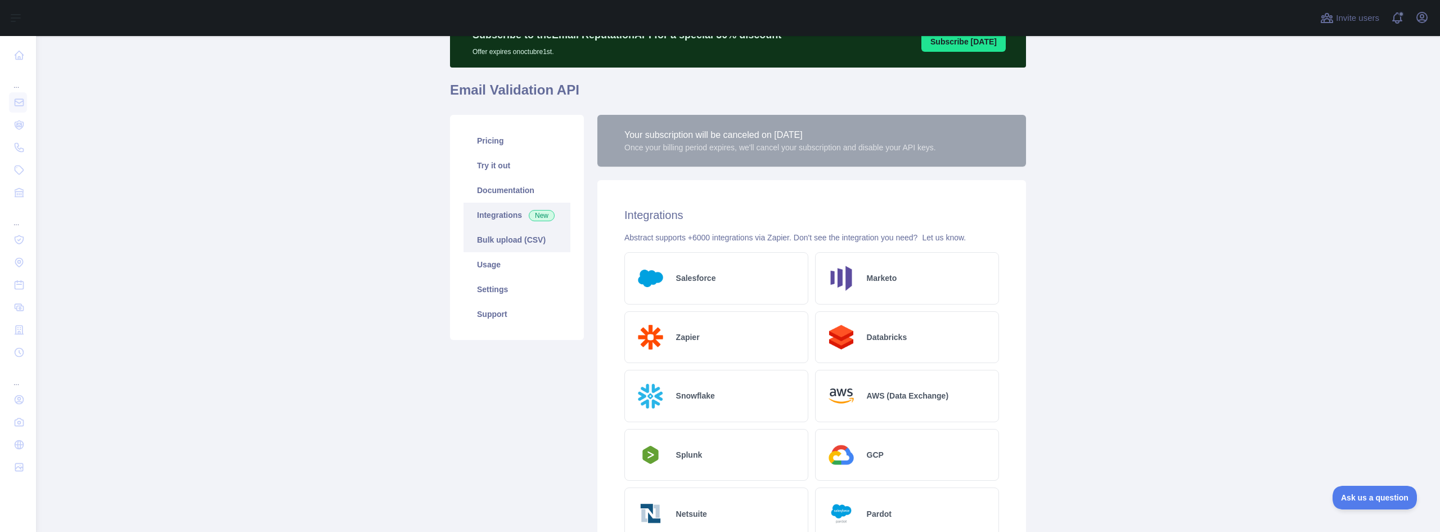
click at [506, 232] on link "Bulk upload (CSV)" at bounding box center [517, 239] width 107 height 25
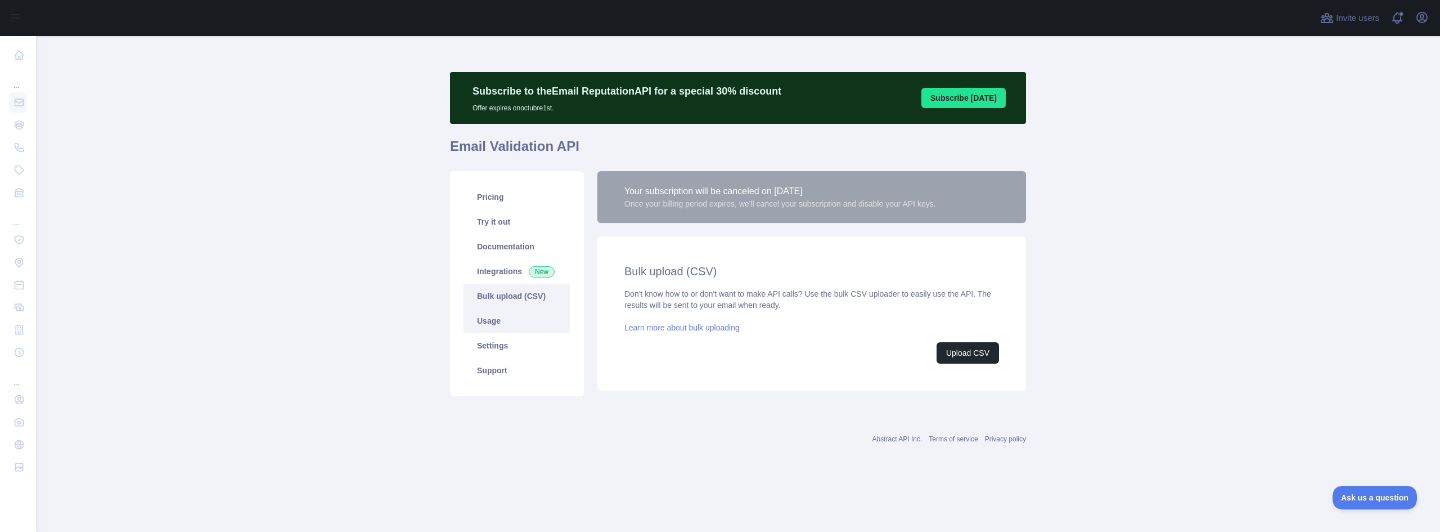
click at [482, 318] on link "Usage" at bounding box center [517, 320] width 107 height 25
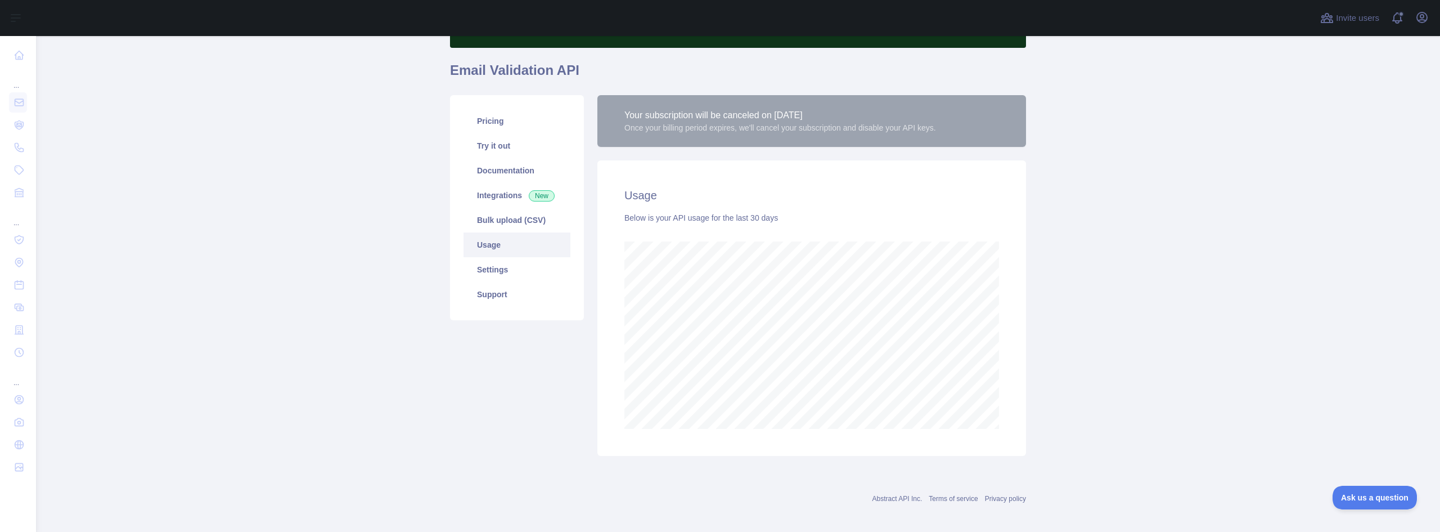
scroll to position [83, 0]
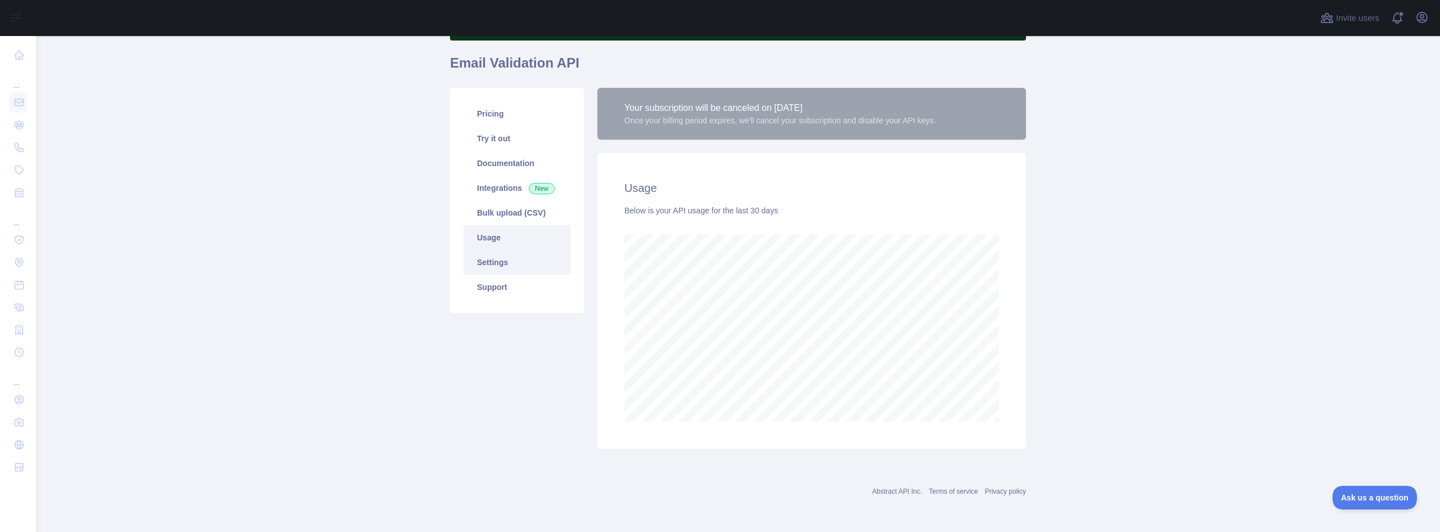
click at [497, 270] on link "Settings" at bounding box center [517, 262] width 107 height 25
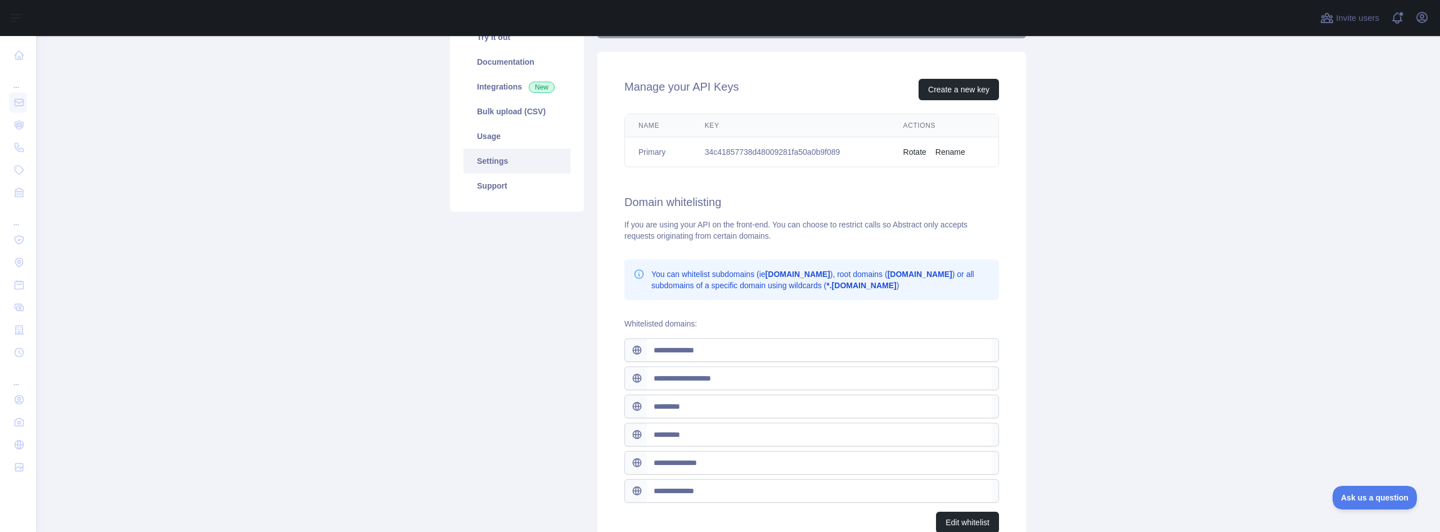
scroll to position [183, 0]
click at [515, 188] on link "Support" at bounding box center [517, 186] width 107 height 25
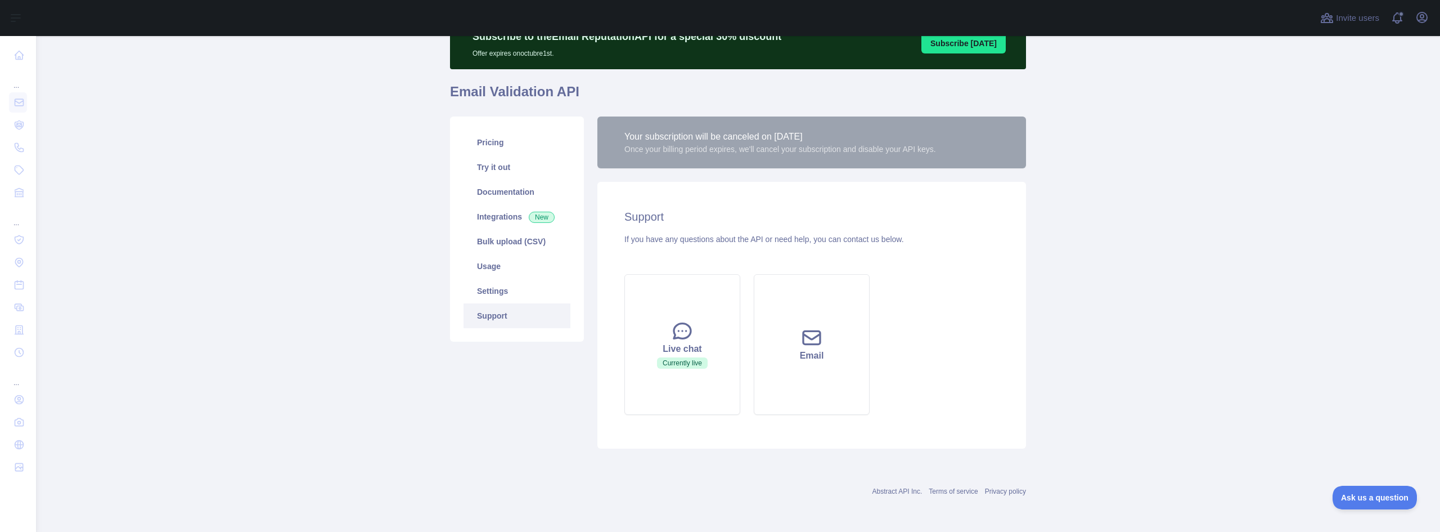
scroll to position [55, 0]
click at [768, 137] on div "Your subscription will be canceled on [DATE]" at bounding box center [780, 137] width 312 height 14
click at [724, 143] on div "Your subscription will be canceled on [DATE]" at bounding box center [780, 137] width 312 height 14
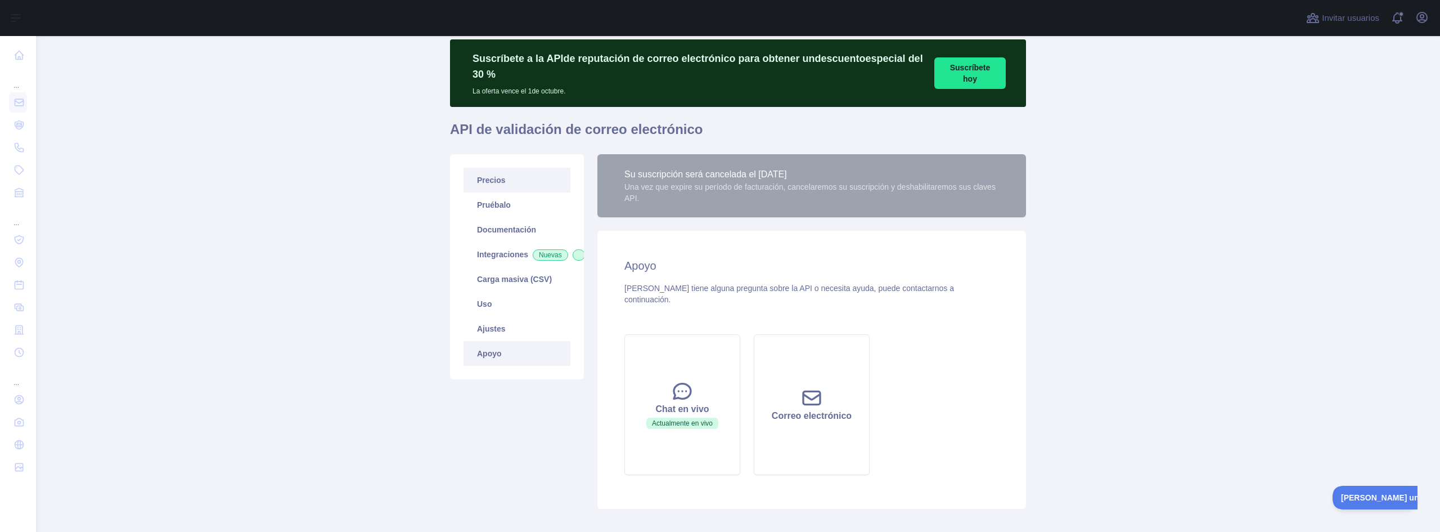
scroll to position [0, 0]
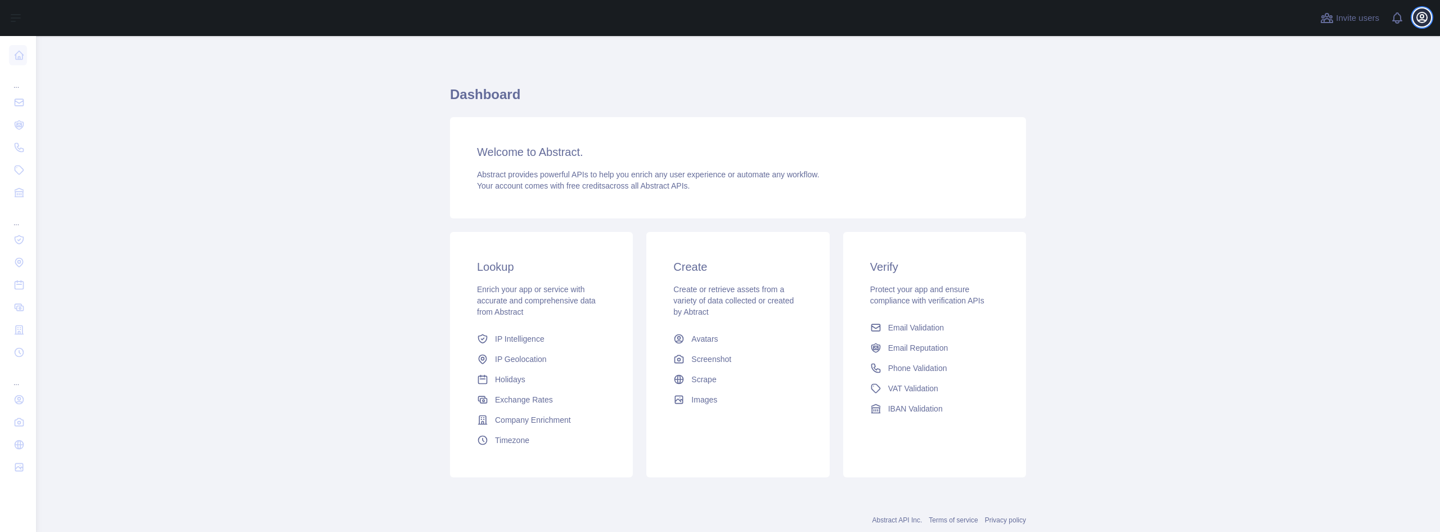
click at [1417, 23] on icon "button" at bounding box center [1422, 18] width 14 height 14
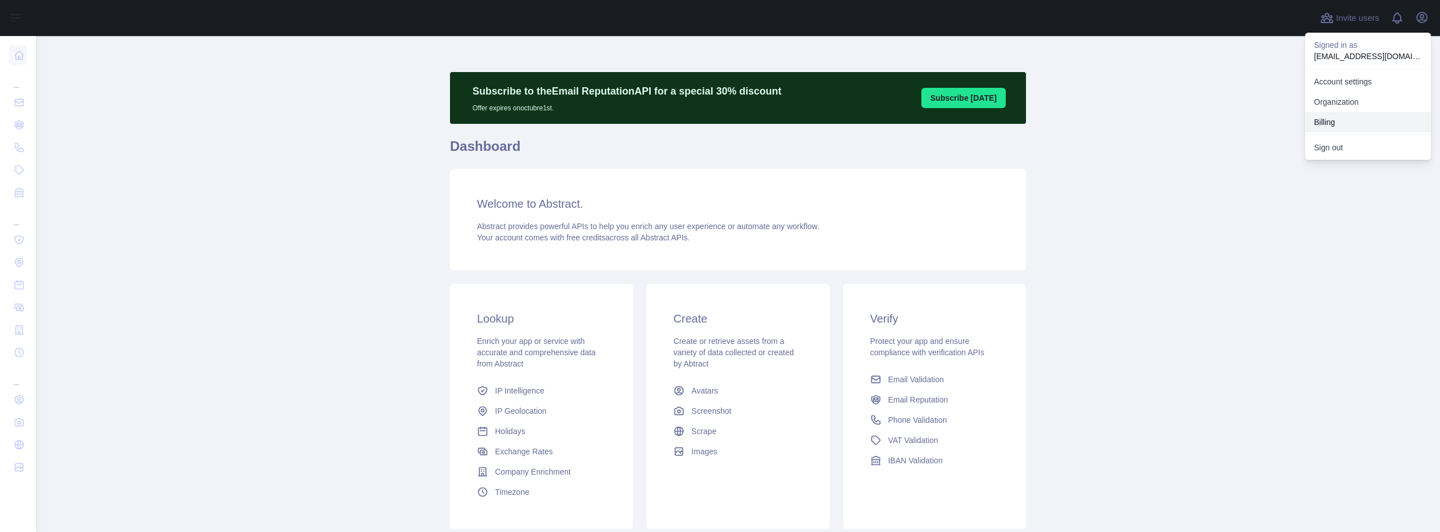
click at [1322, 121] on button "Billing" at bounding box center [1368, 122] width 126 height 20
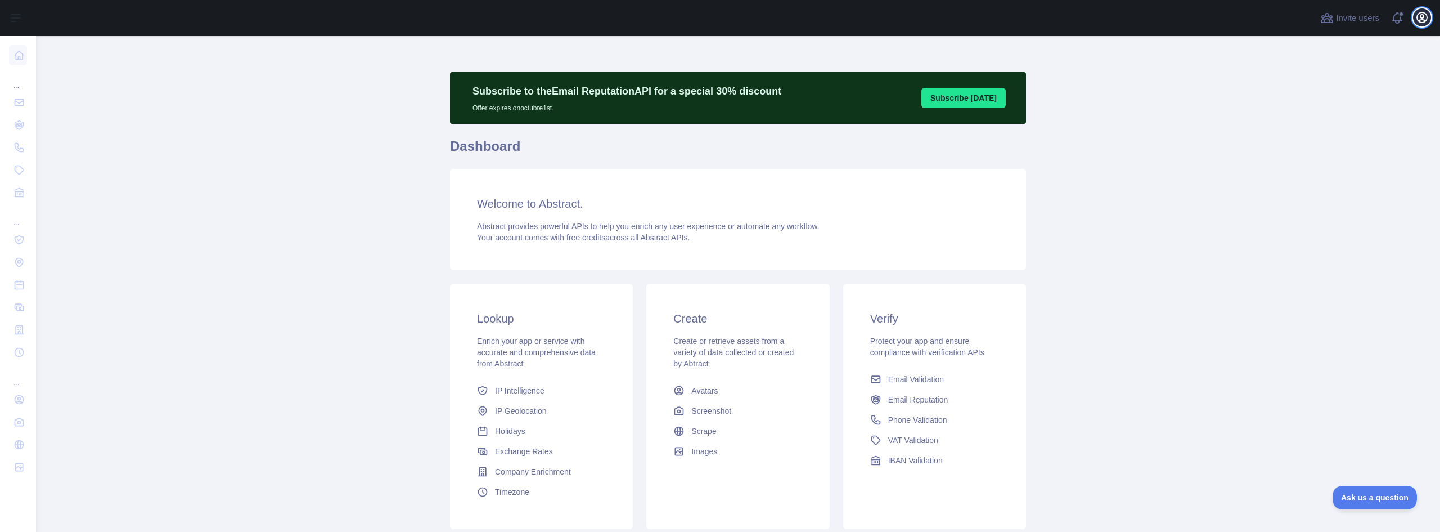
click at [1419, 16] on icon "button" at bounding box center [1422, 18] width 14 height 14
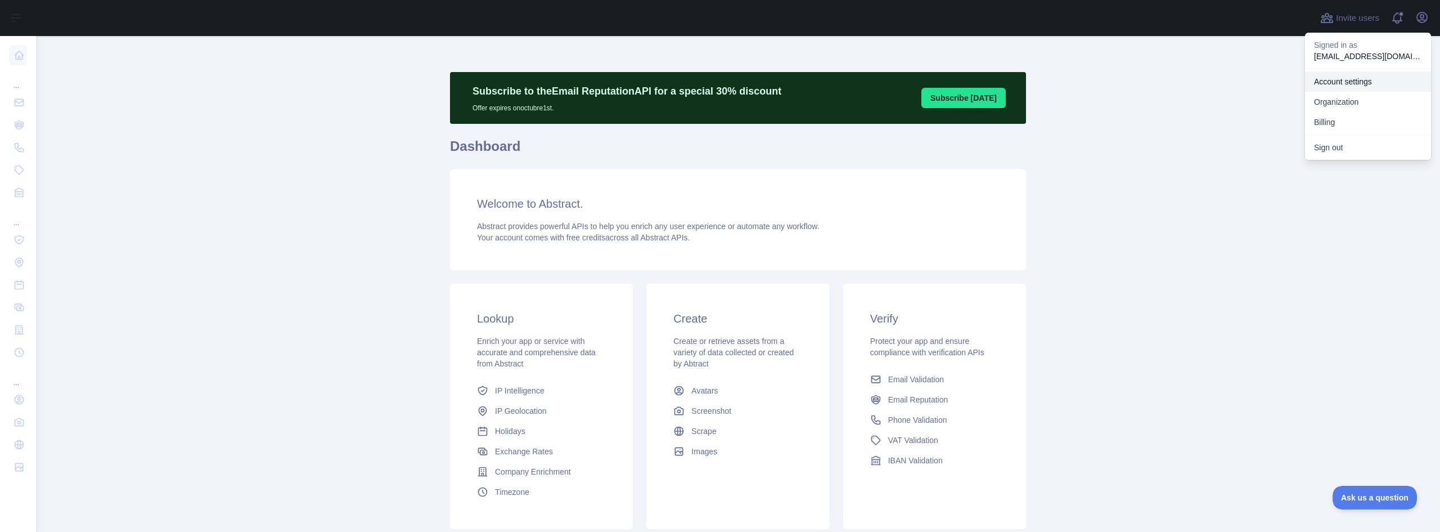
click at [1343, 83] on link "Account settings" at bounding box center [1368, 81] width 126 height 20
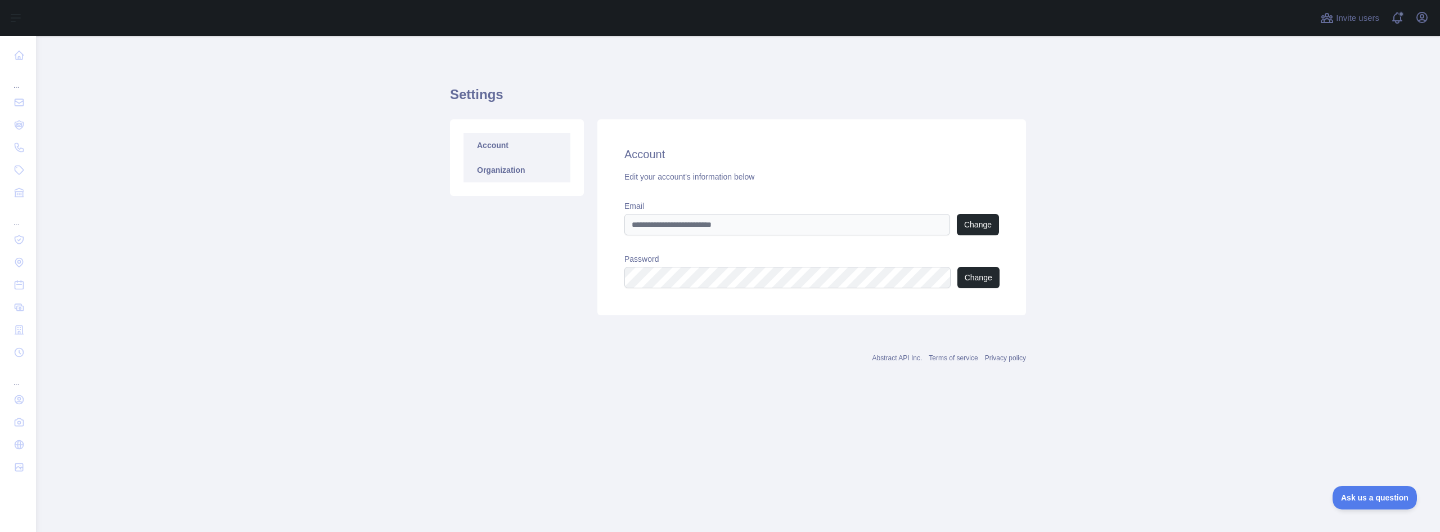
click at [509, 162] on link "Organization" at bounding box center [517, 170] width 107 height 25
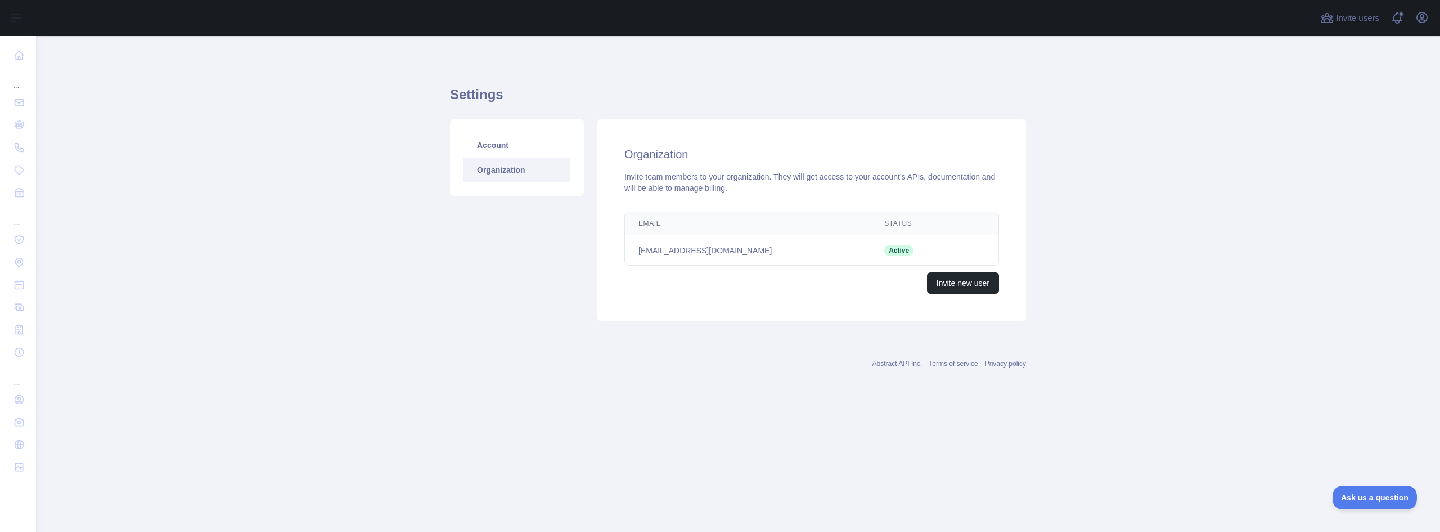
drag, startPoint x: 855, startPoint y: 241, endPoint x: 887, endPoint y: 249, distance: 33.4
click at [858, 242] on td "[EMAIL_ADDRESS][DOMAIN_NAME]" at bounding box center [748, 250] width 246 height 30
drag, startPoint x: 896, startPoint y: 249, endPoint x: 887, endPoint y: 246, distance: 9.8
click at [896, 249] on span "Active" at bounding box center [898, 250] width 29 height 11
click at [488, 143] on link "Account" at bounding box center [517, 145] width 107 height 25
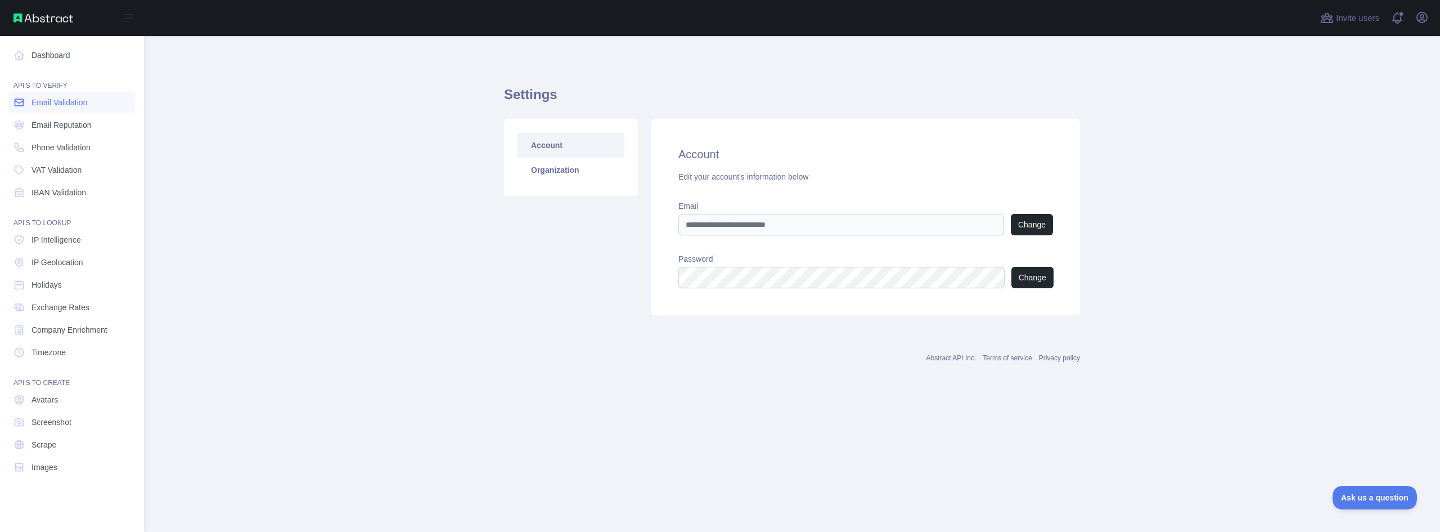
click at [51, 101] on span "Email Validation" at bounding box center [60, 102] width 56 height 11
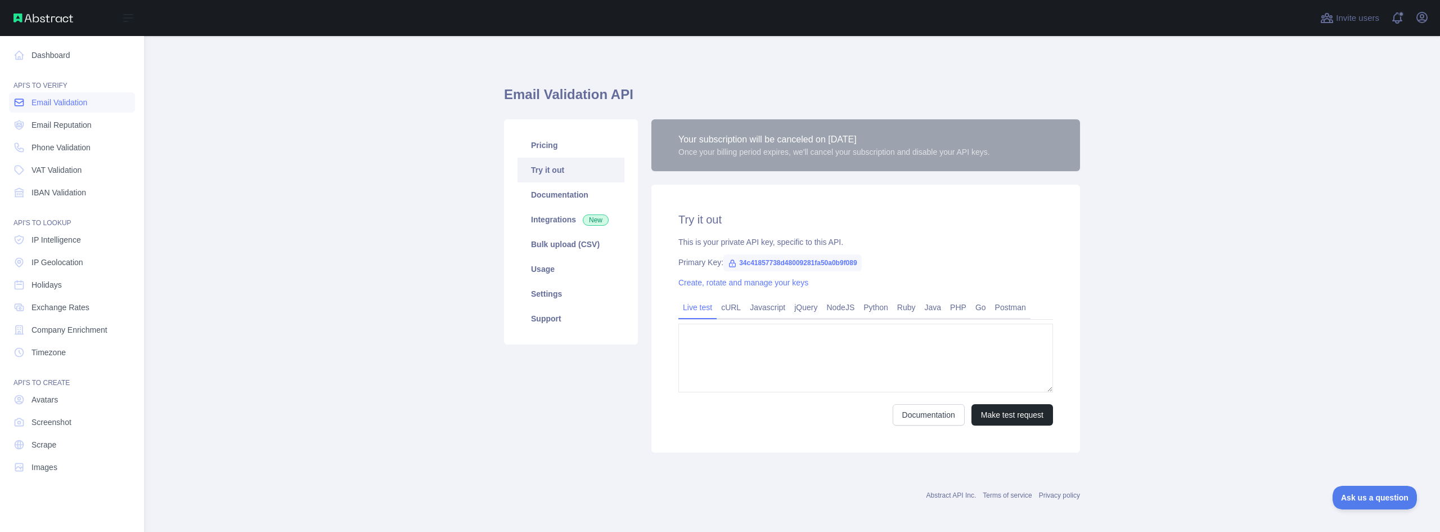
type textarea "**********"
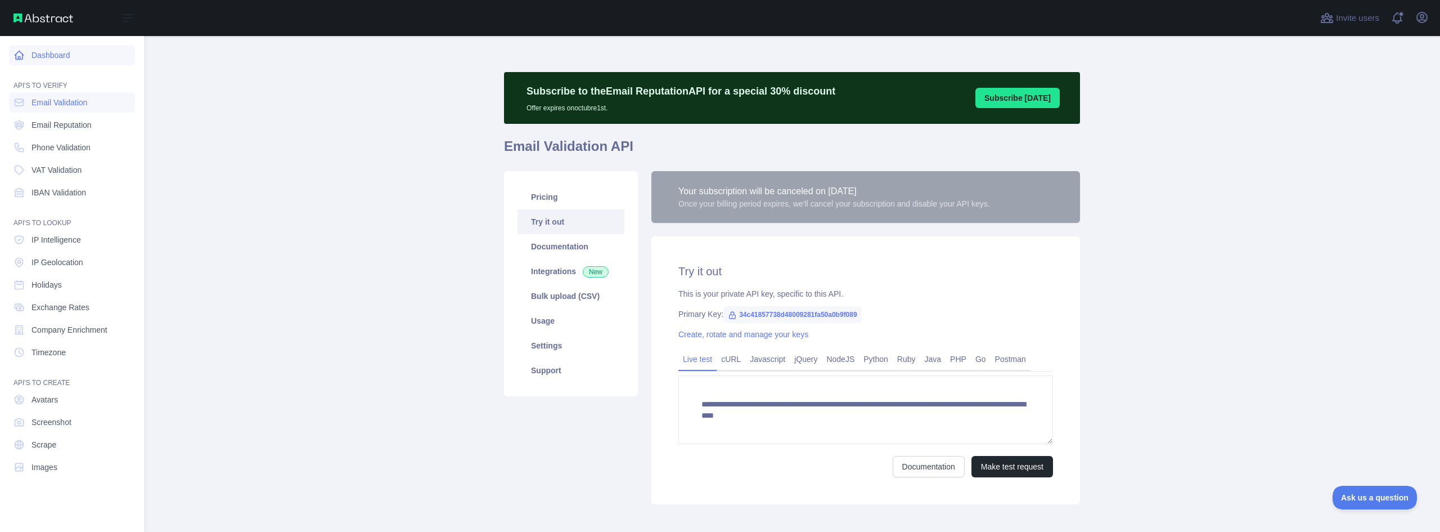
click at [48, 56] on link "Dashboard" at bounding box center [72, 55] width 126 height 20
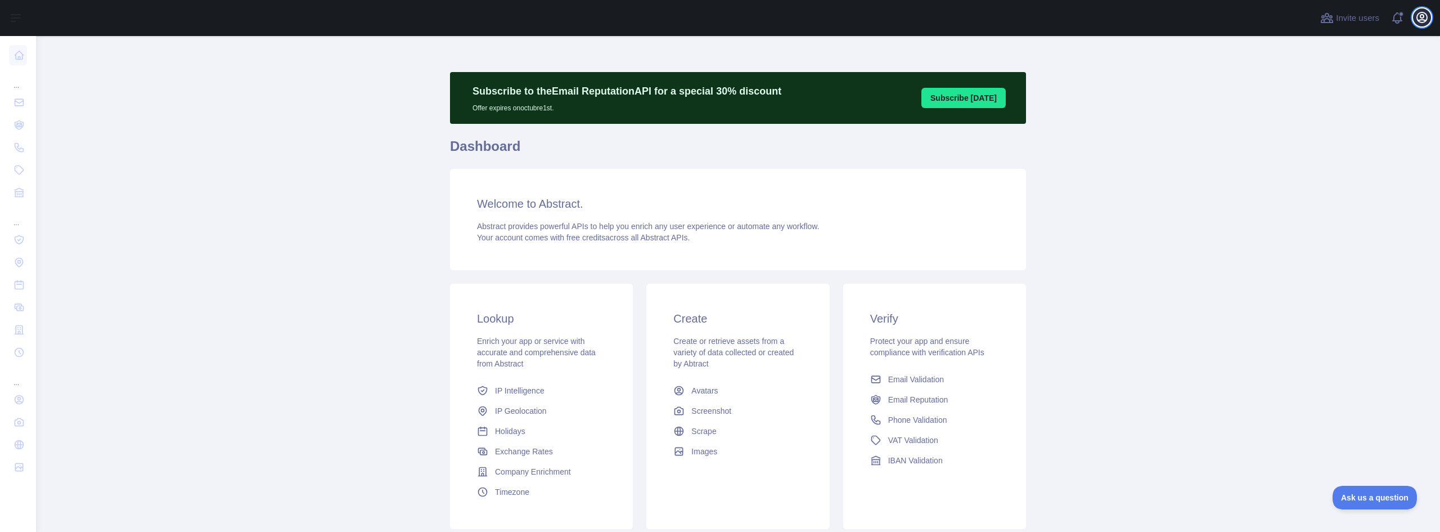
click at [1424, 23] on icon "button" at bounding box center [1422, 17] width 10 height 10
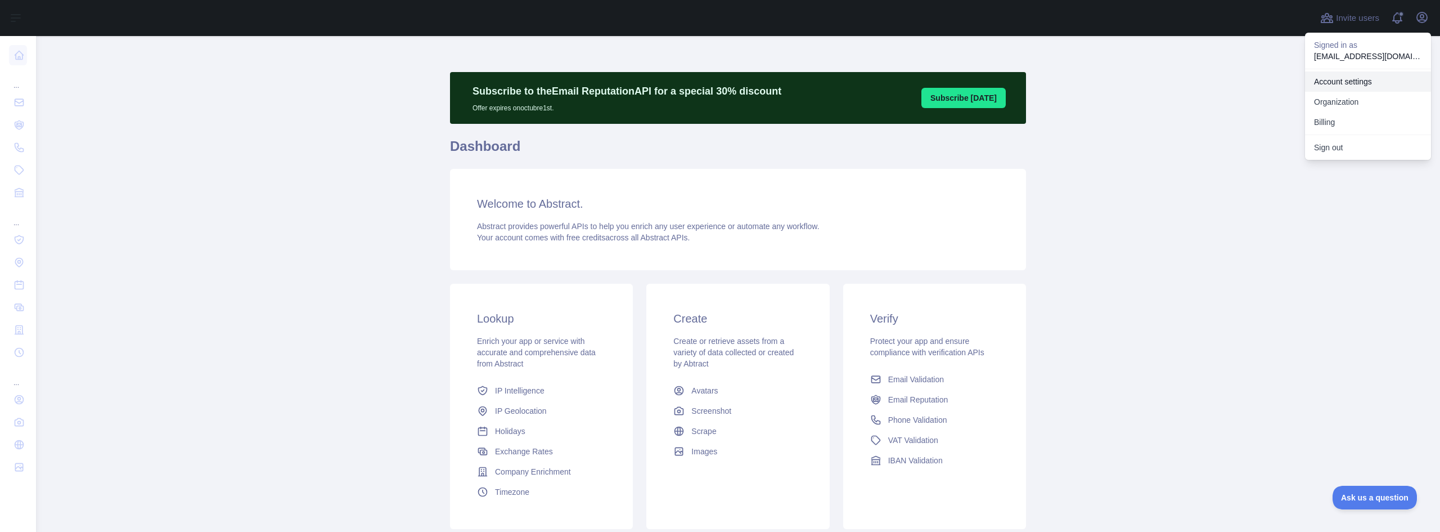
click at [1332, 78] on link "Account settings" at bounding box center [1368, 81] width 126 height 20
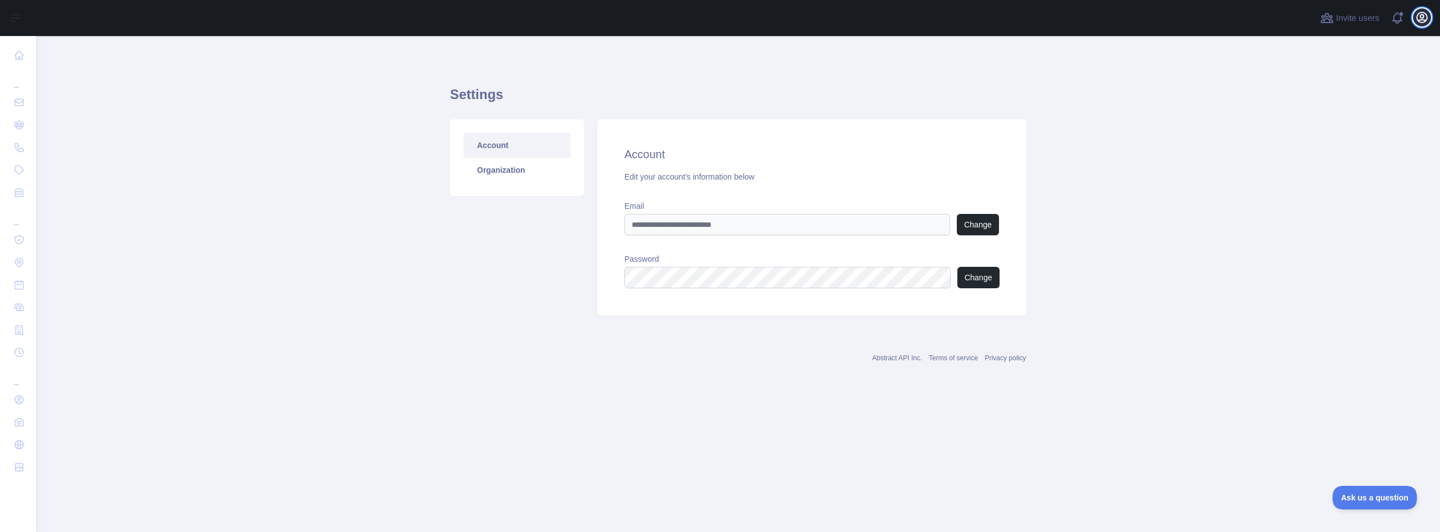
click at [1417, 24] on icon "button" at bounding box center [1422, 18] width 14 height 14
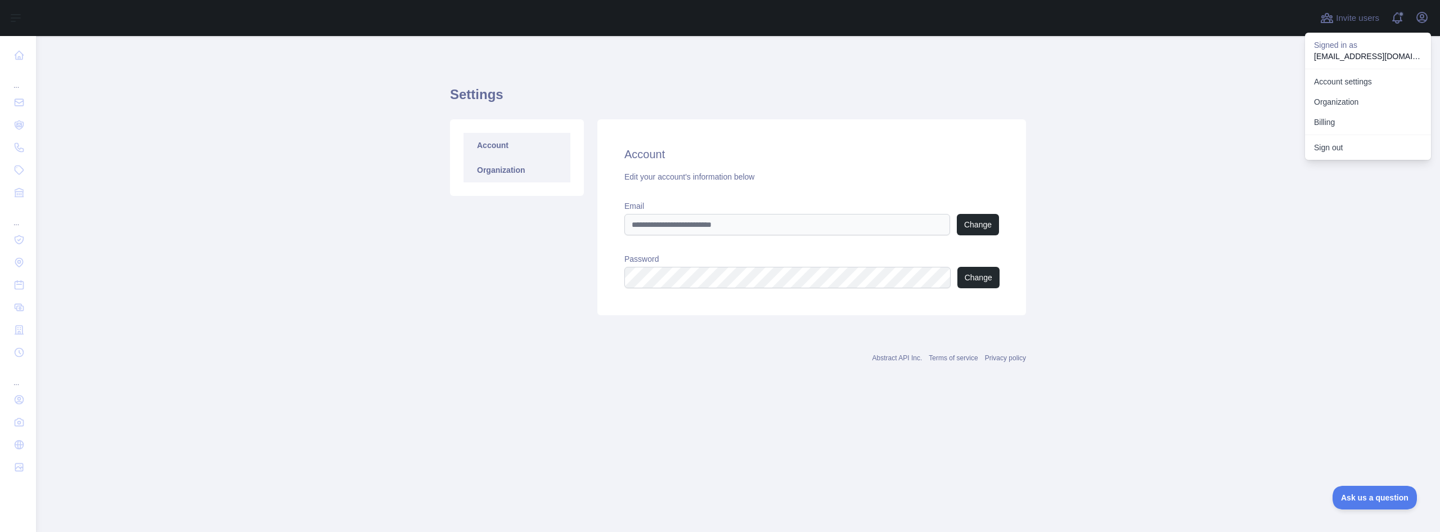
click at [492, 168] on link "Organization" at bounding box center [517, 170] width 107 height 25
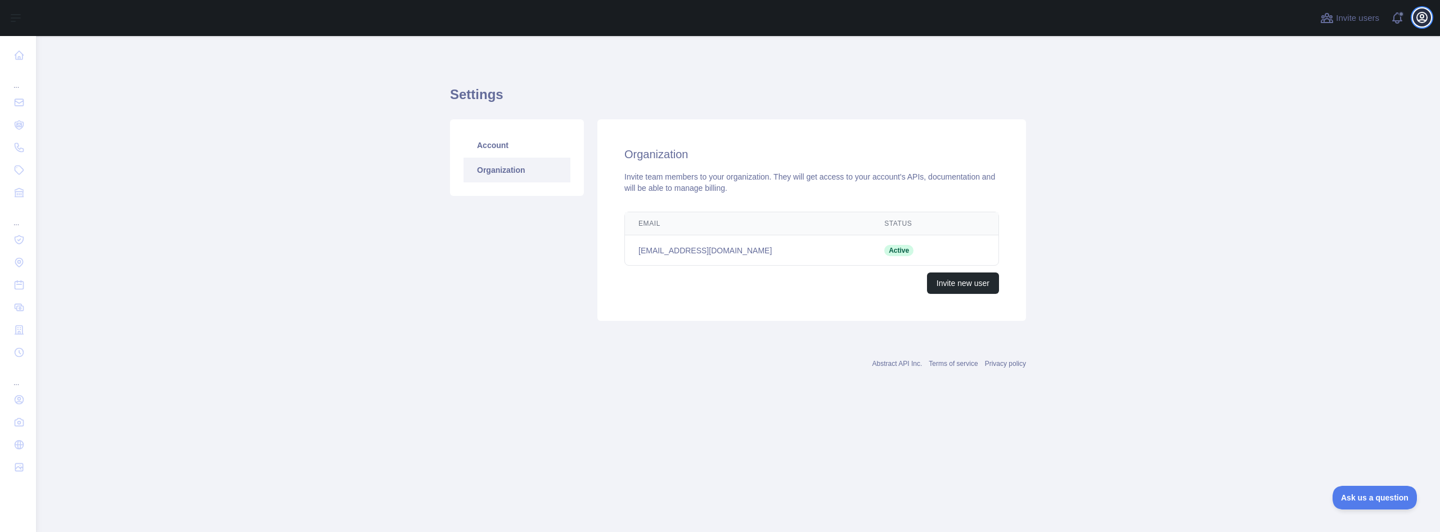
click at [1426, 14] on icon "button" at bounding box center [1422, 17] width 10 height 10
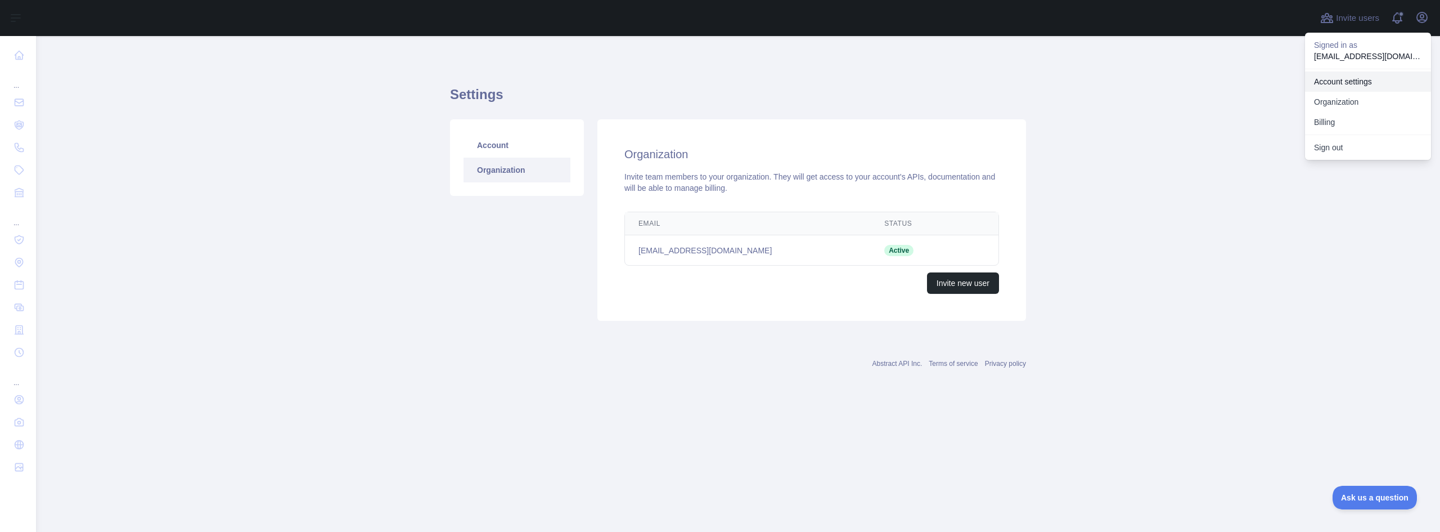
click at [1356, 82] on link "Account settings" at bounding box center [1368, 81] width 126 height 20
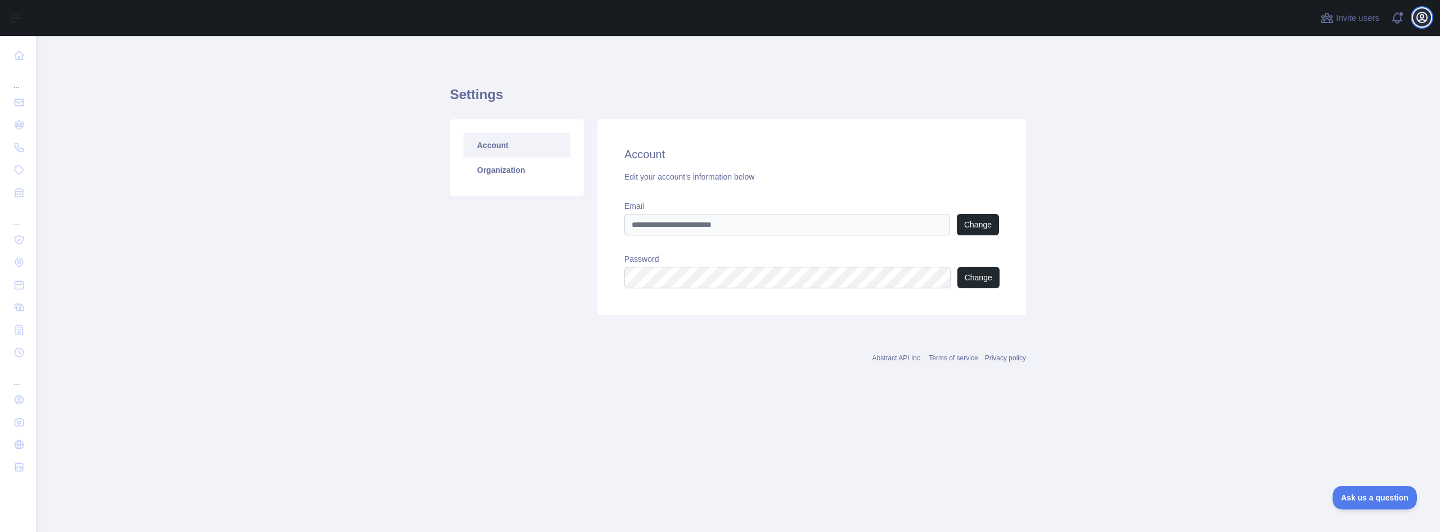
click at [1419, 23] on icon "button" at bounding box center [1422, 18] width 14 height 14
click at [1341, 118] on button "Billing" at bounding box center [1368, 122] width 126 height 20
